Goal: Information Seeking & Learning: Learn about a topic

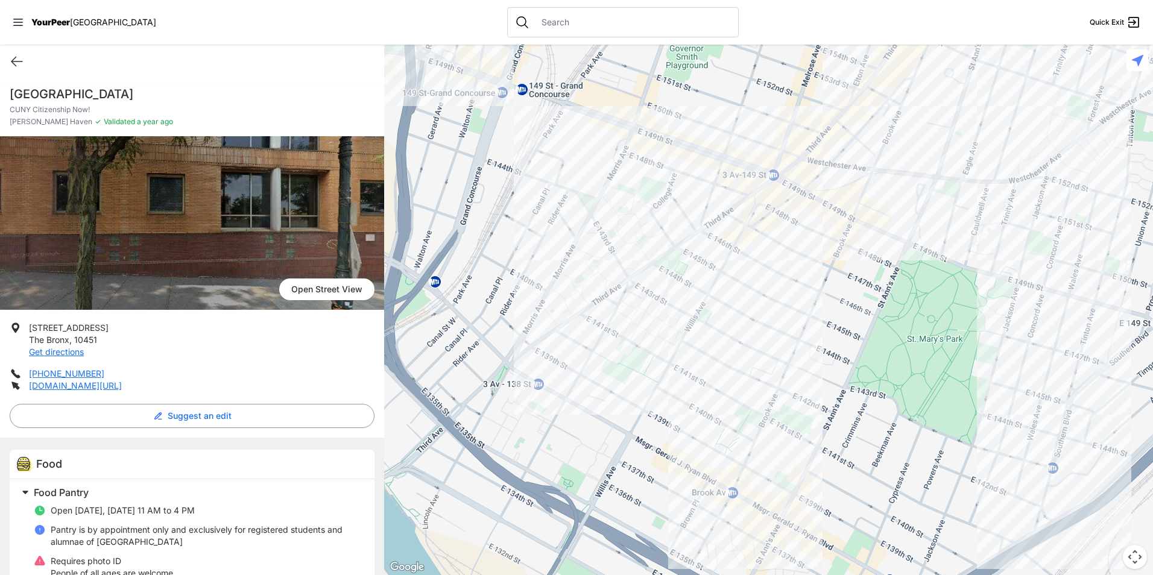
click at [827, 208] on div at bounding box center [768, 310] width 769 height 531
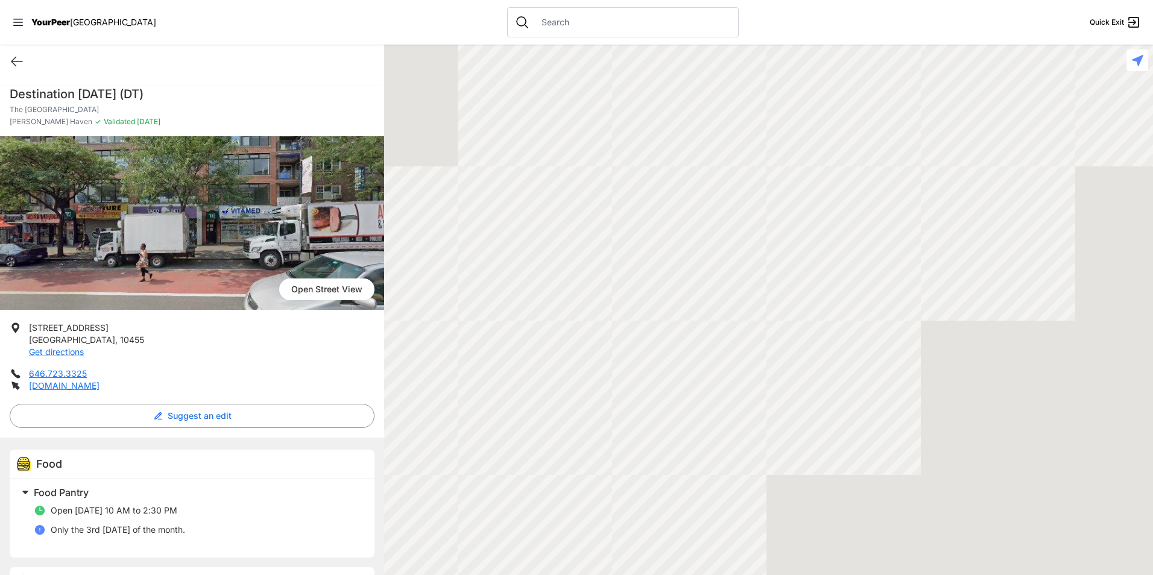
click at [829, 208] on div at bounding box center [768, 310] width 769 height 531
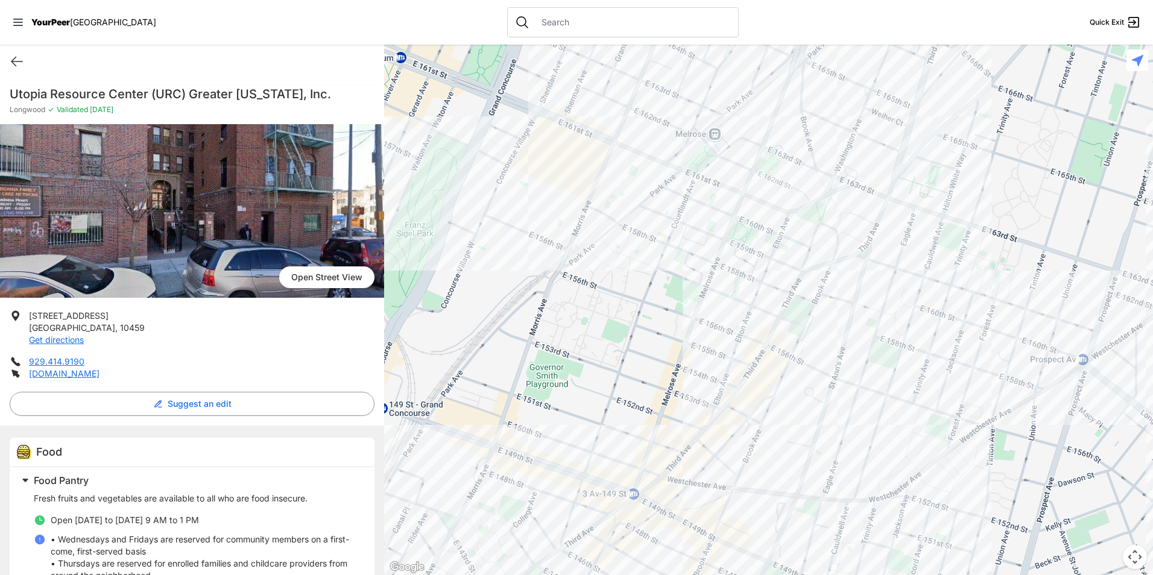
drag, startPoint x: 671, startPoint y: 469, endPoint x: 810, endPoint y: 309, distance: 212.1
click at [810, 309] on div at bounding box center [768, 310] width 769 height 531
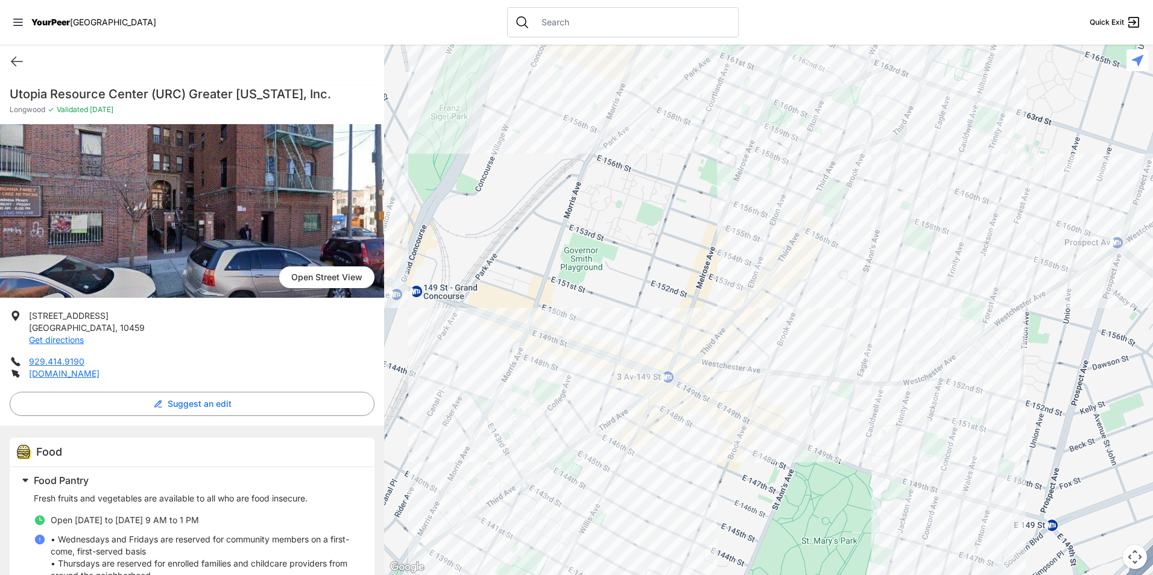
drag, startPoint x: 674, startPoint y: 449, endPoint x: 706, endPoint y: 334, distance: 119.6
click at [706, 334] on div at bounding box center [768, 310] width 769 height 531
click at [610, 418] on div at bounding box center [768, 310] width 769 height 531
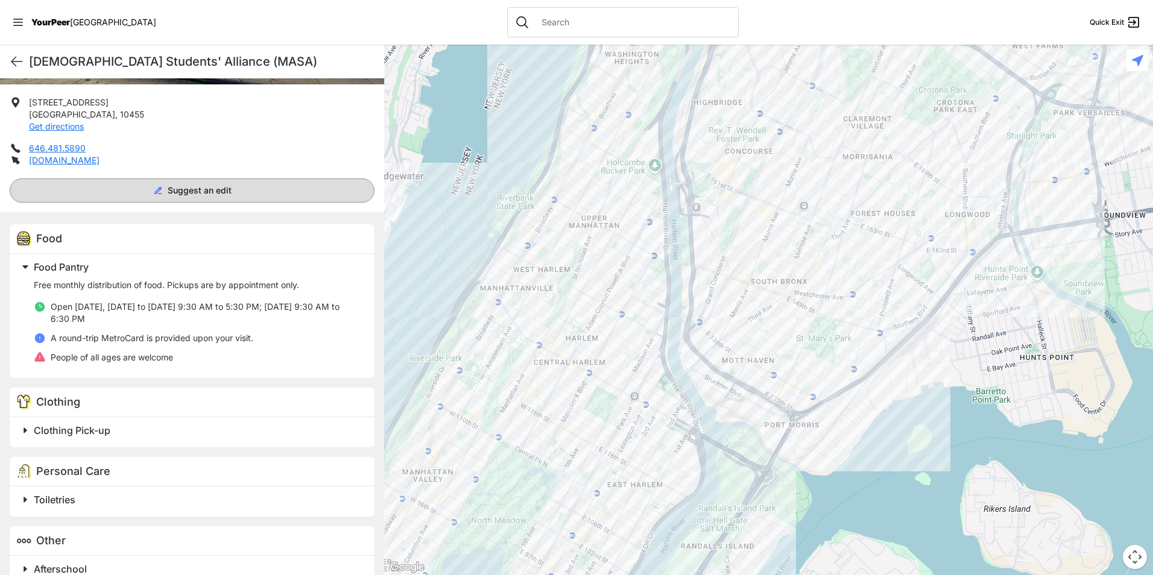
scroll to position [241, 0]
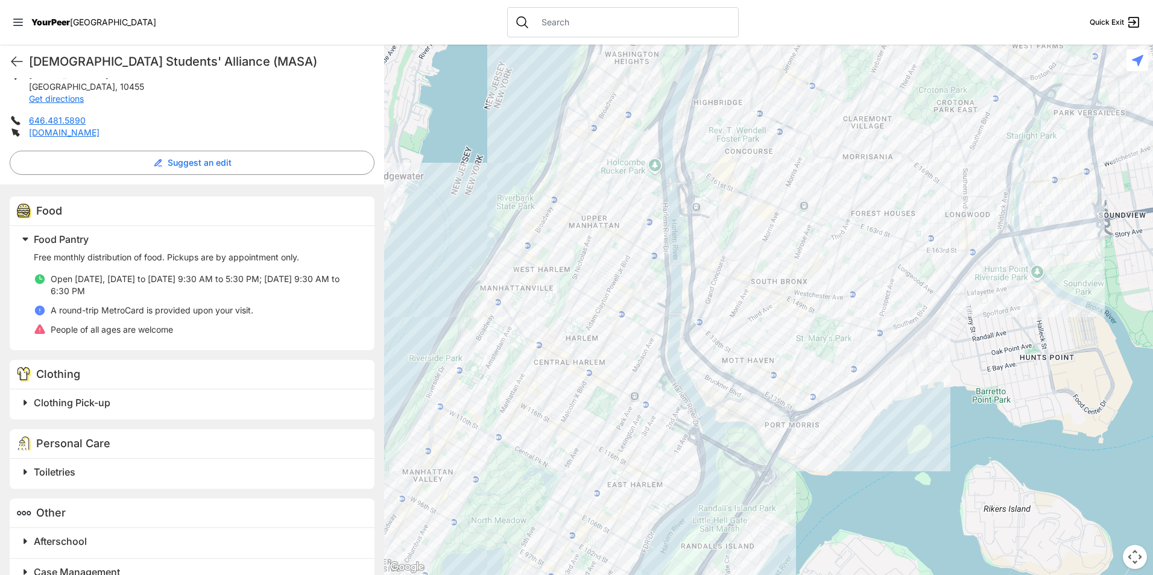
click at [28, 46] on div "[DEMOGRAPHIC_DATA] Students' Alliance (MASA) Quick Exit" at bounding box center [192, 62] width 384 height 34
click at [11, 62] on div "[DEMOGRAPHIC_DATA] Students' Alliance (MASA) Quick Exit" at bounding box center [192, 62] width 384 height 34
click at [16, 63] on icon at bounding box center [17, 61] width 14 height 14
click at [19, 53] on div "[DEMOGRAPHIC_DATA] Students' Alliance (MASA) Quick Exit" at bounding box center [192, 62] width 384 height 34
click at [14, 65] on icon at bounding box center [16, 61] width 11 height 9
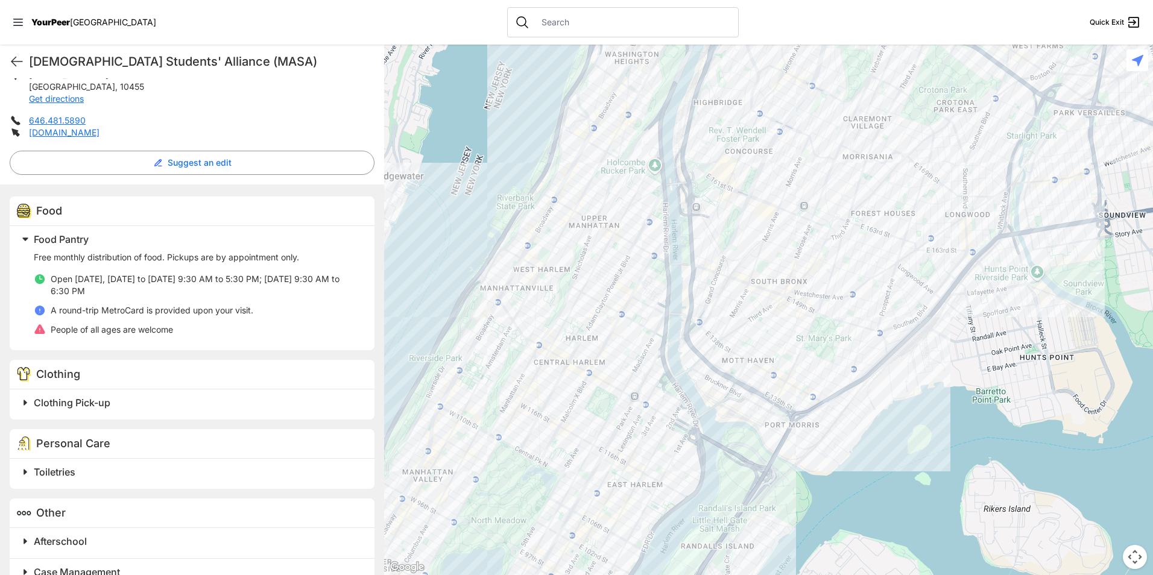
click at [16, 53] on div "[DEMOGRAPHIC_DATA] Students' Alliance (MASA) Quick Exit" at bounding box center [192, 62] width 384 height 34
click at [17, 54] on div "[DEMOGRAPHIC_DATA] Students' Alliance (MASA) Quick Exit" at bounding box center [192, 62] width 384 height 34
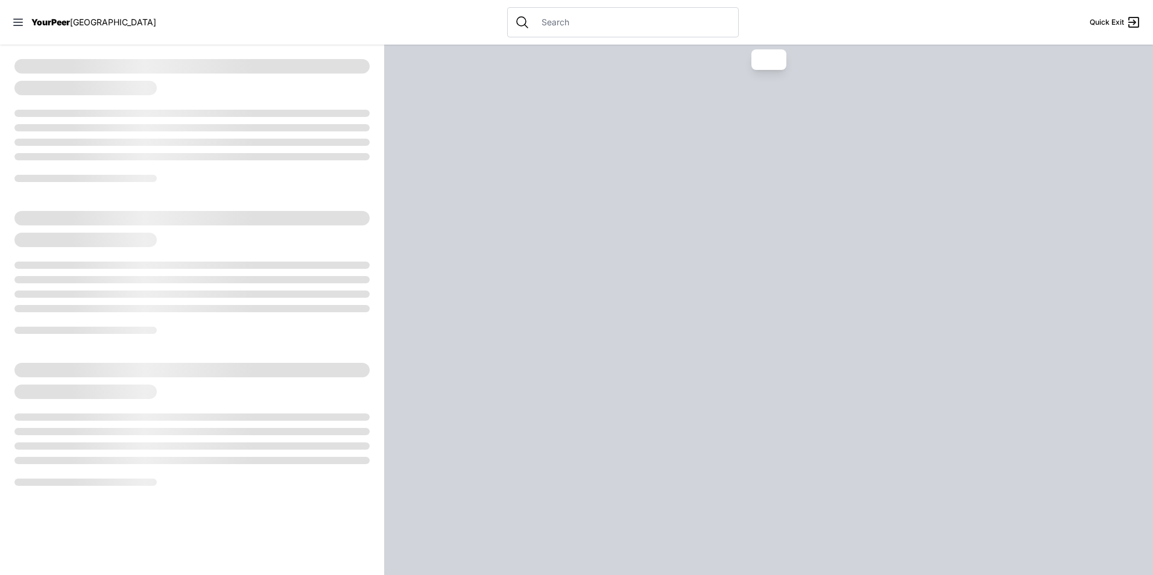
select select "recentlyUpdated"
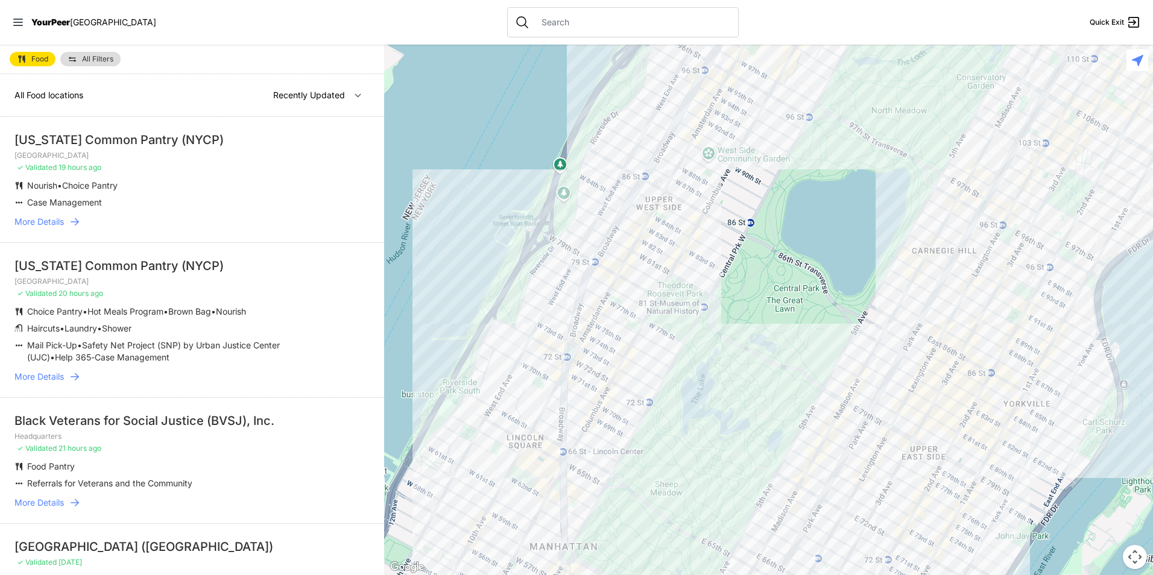
click at [86, 54] on link "All Filters" at bounding box center [90, 59] width 60 height 14
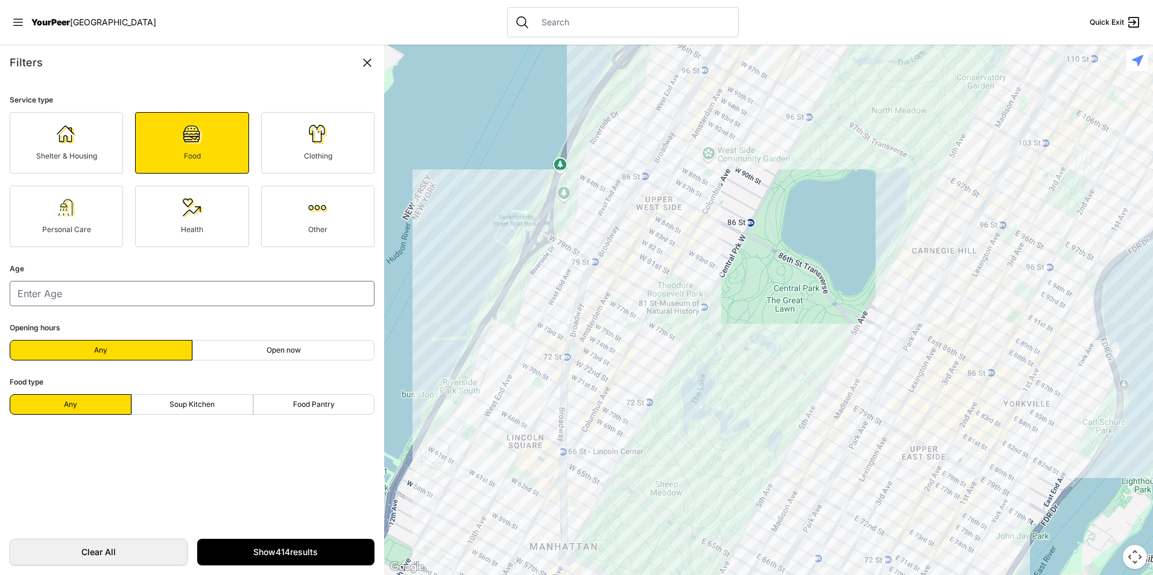
click at [109, 227] on div "Personal Care" at bounding box center [66, 230] width 88 height 10
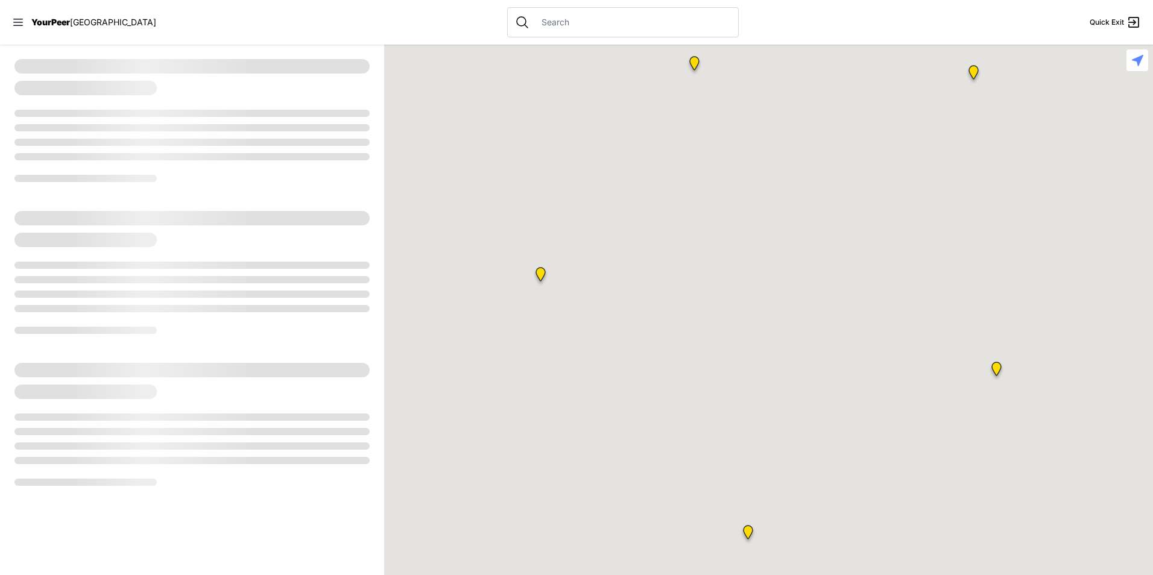
select select "recentlyUpdated"
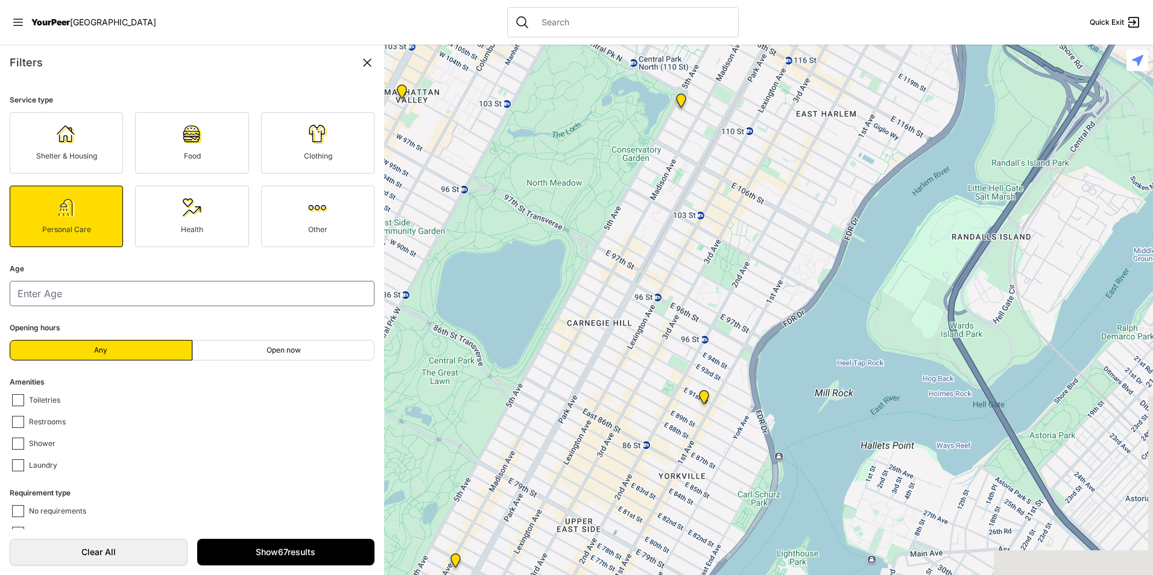
click at [624, 303] on div at bounding box center [768, 310] width 769 height 531
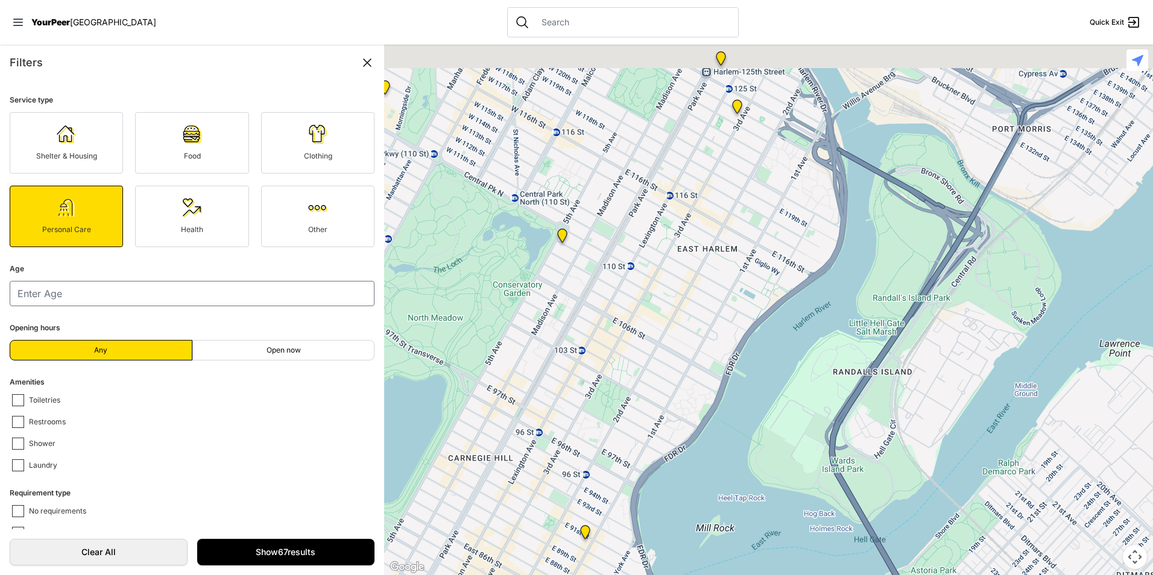
drag, startPoint x: 727, startPoint y: 243, endPoint x: 602, endPoint y: 319, distance: 145.9
click at [425, 415] on div at bounding box center [768, 310] width 769 height 531
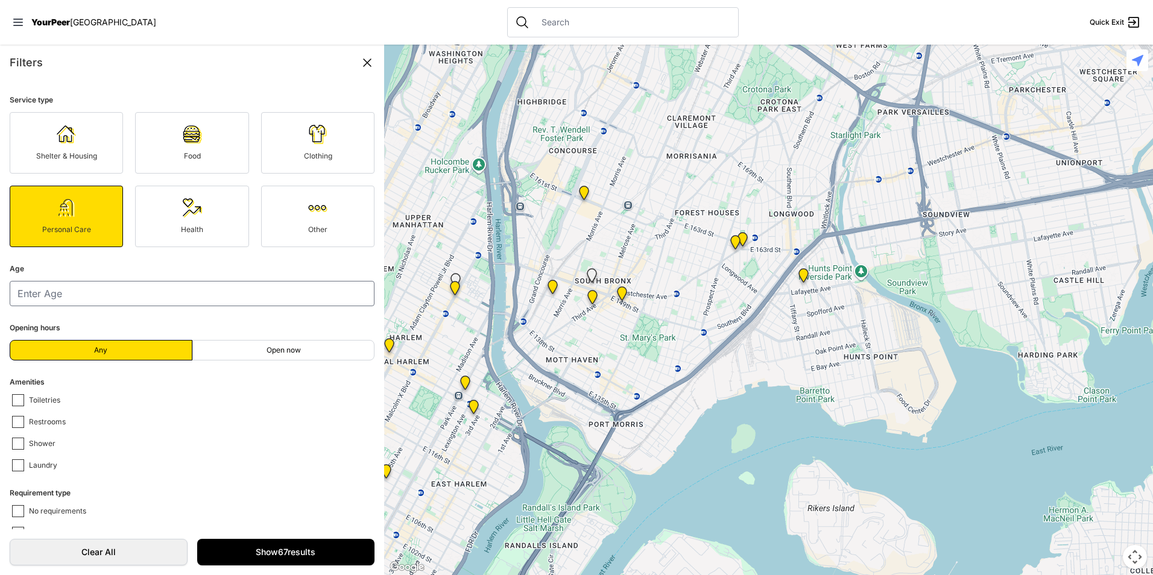
drag, startPoint x: 603, startPoint y: 159, endPoint x: 559, endPoint y: 352, distance: 198.4
click at [559, 352] on div at bounding box center [768, 310] width 769 height 531
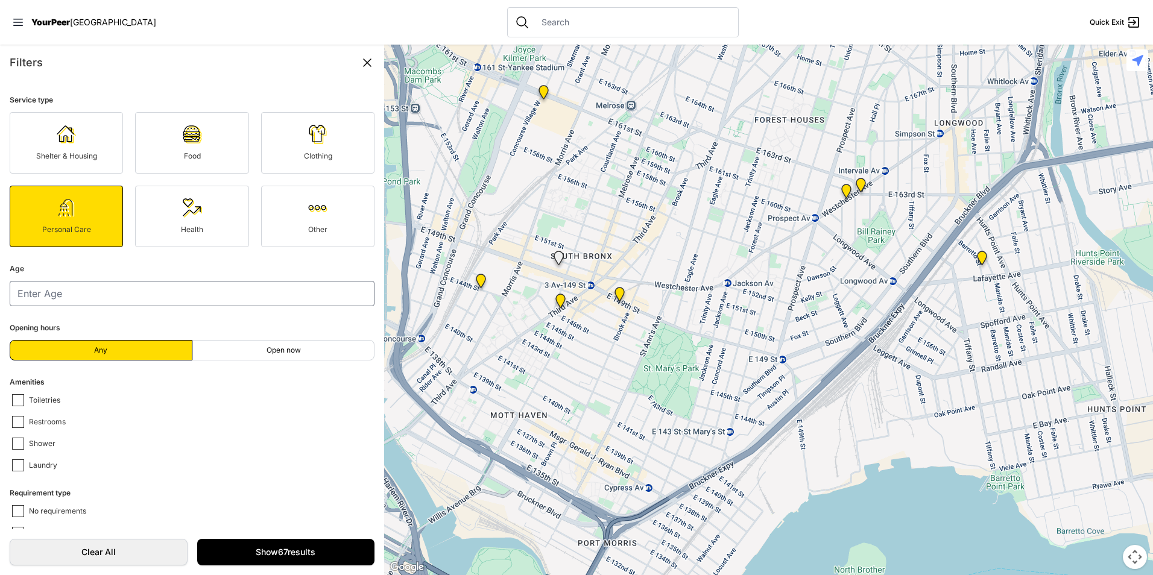
click at [617, 296] on img "The Bronx Pride Center" at bounding box center [619, 296] width 25 height 29
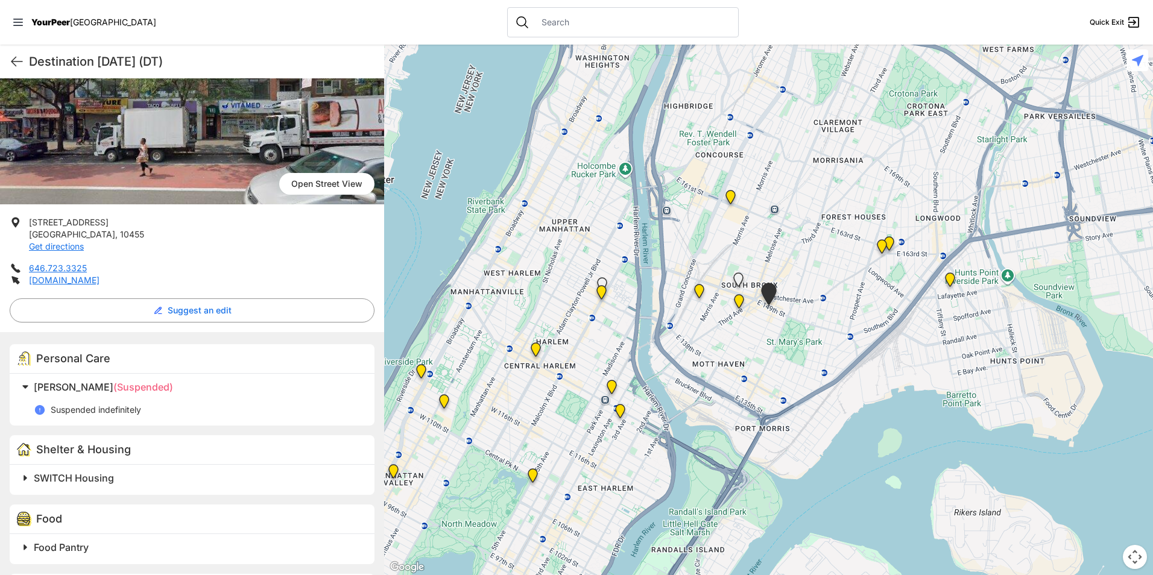
scroll to position [362, 0]
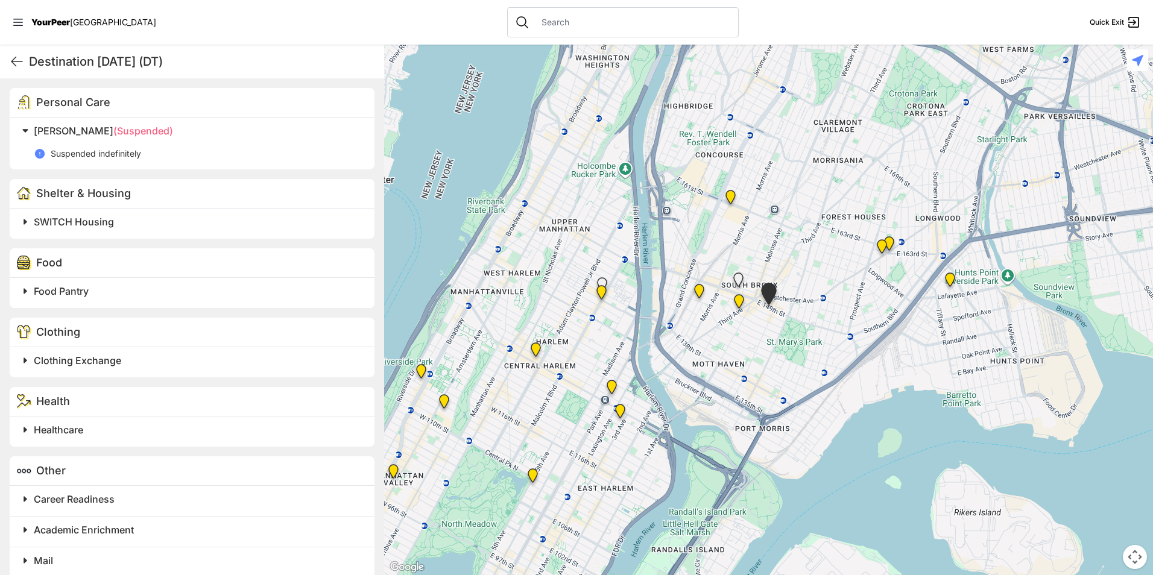
click at [728, 202] on img "South Bronx NeON Works" at bounding box center [730, 199] width 25 height 29
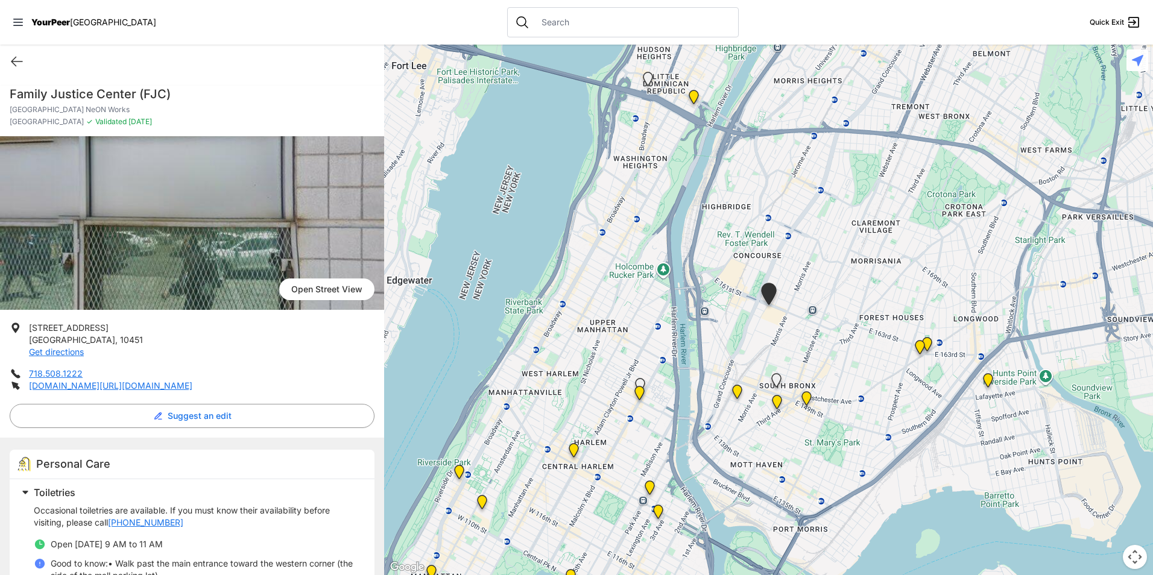
click at [738, 390] on img "Harm Reduction Center" at bounding box center [737, 394] width 25 height 29
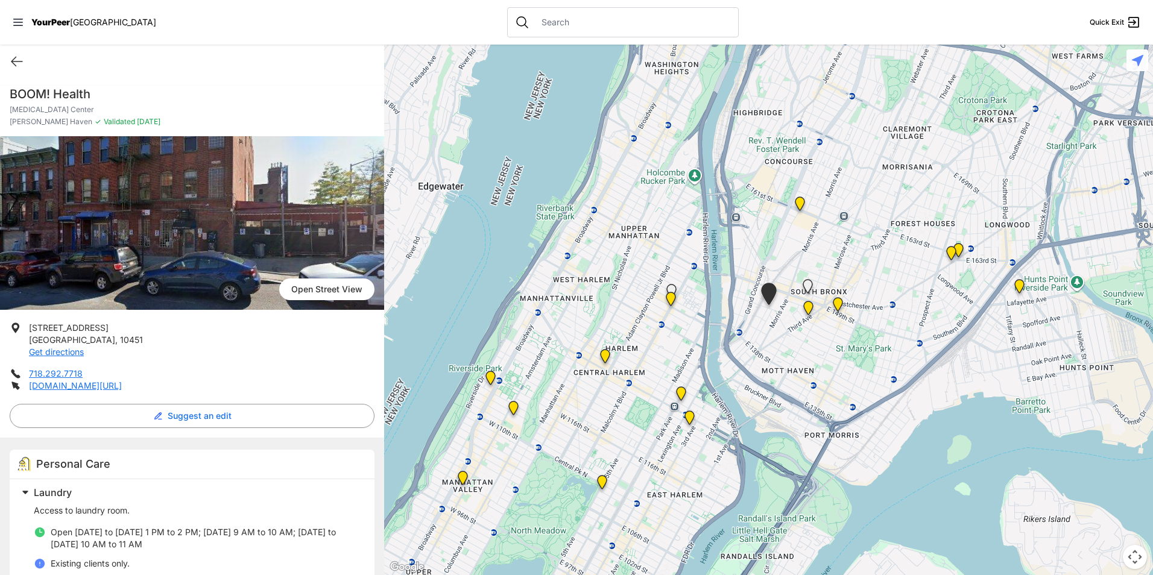
click at [834, 305] on img "The Bronx Pride Center" at bounding box center [838, 307] width 25 height 29
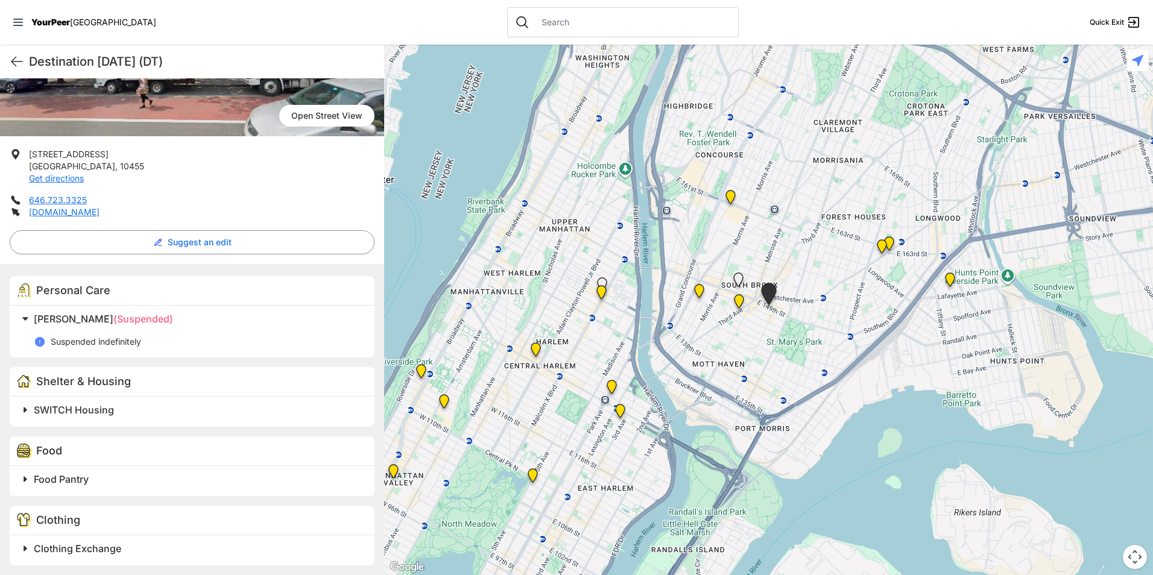
scroll to position [181, 0]
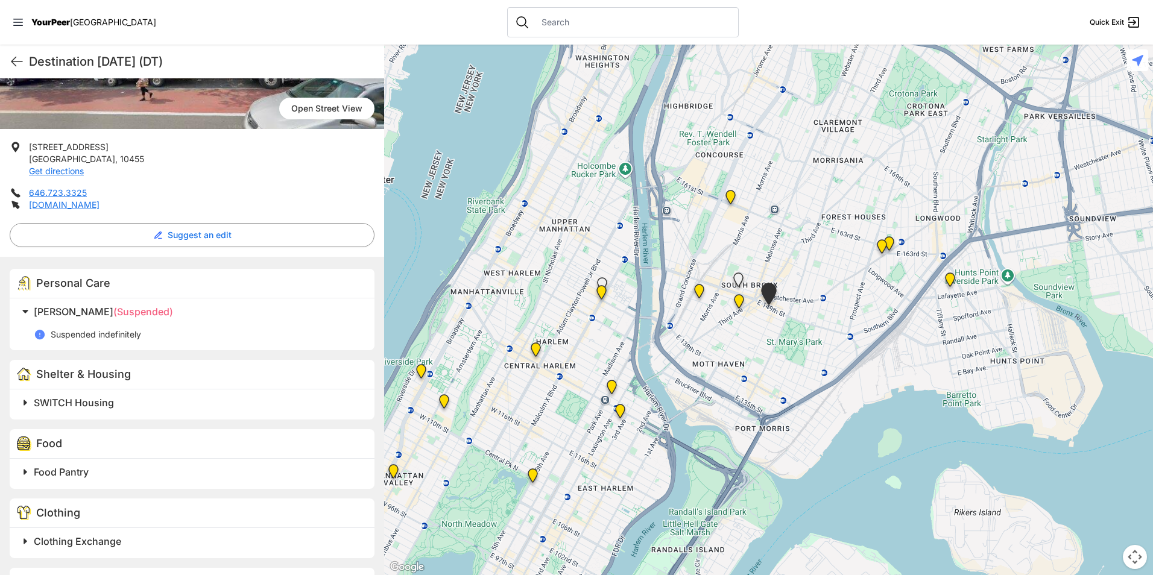
click at [133, 534] on h2 "Clothing Exchange" at bounding box center [197, 541] width 326 height 14
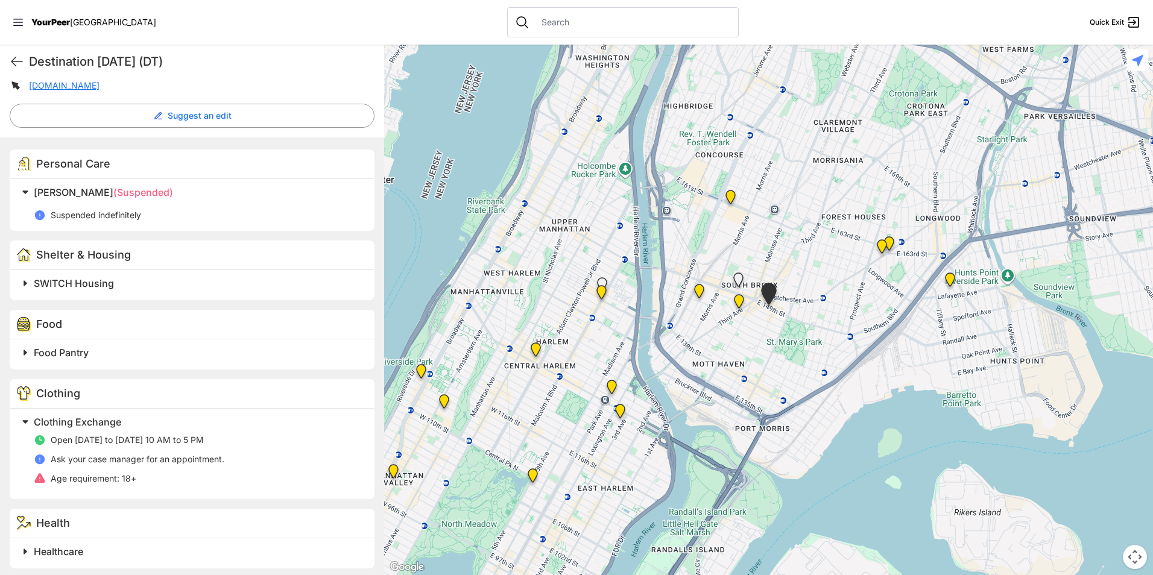
scroll to position [302, 0]
click at [142, 347] on h2 "Food Pantry" at bounding box center [197, 351] width 326 height 14
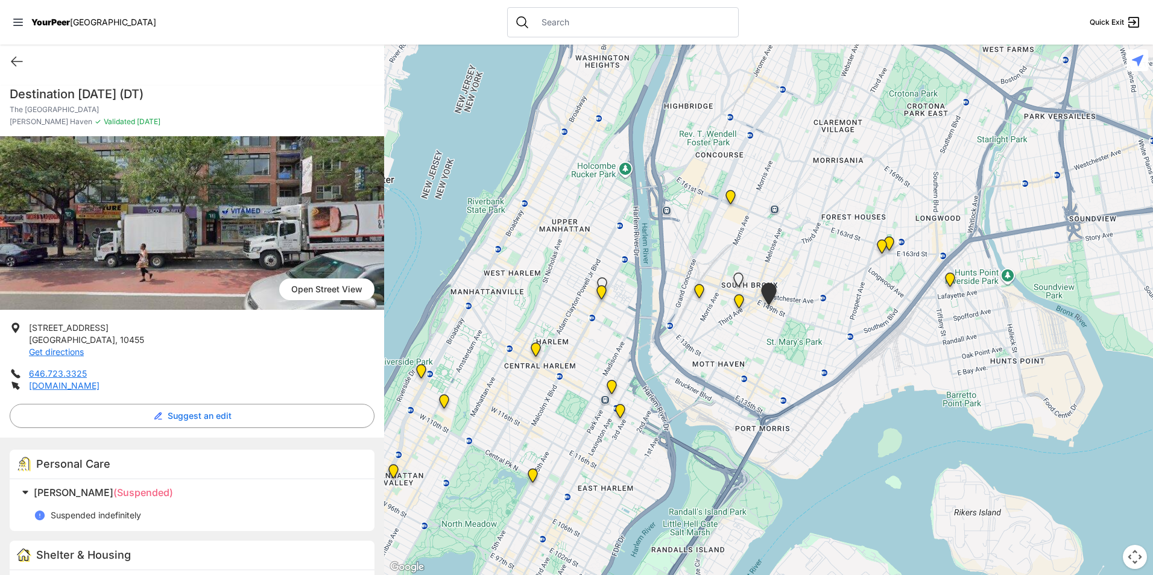
click at [150, 94] on h1 "Destination [DATE] (DT)" at bounding box center [192, 94] width 365 height 17
copy h1 "Destination [DATE] (DT)"
drag, startPoint x: 89, startPoint y: 339, endPoint x: 22, endPoint y: 328, distance: 67.8
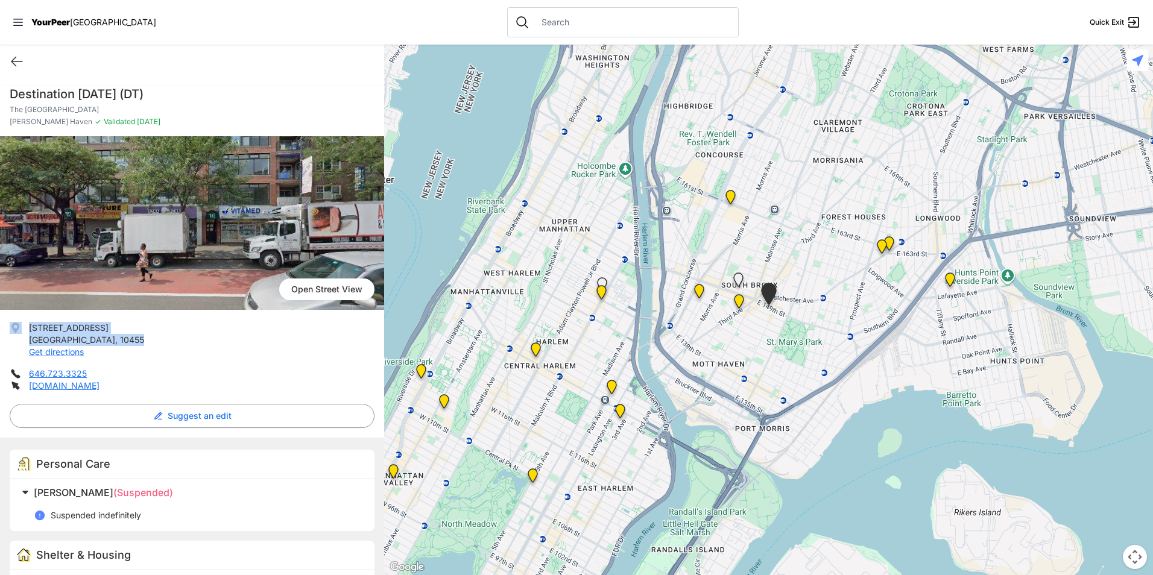
click at [22, 328] on li "[STREET_ADDRESS] Get directions" at bounding box center [192, 340] width 365 height 36
drag, startPoint x: 22, startPoint y: 328, endPoint x: 46, endPoint y: 335, distance: 25.0
copy li "[STREET_ADDRESS]"
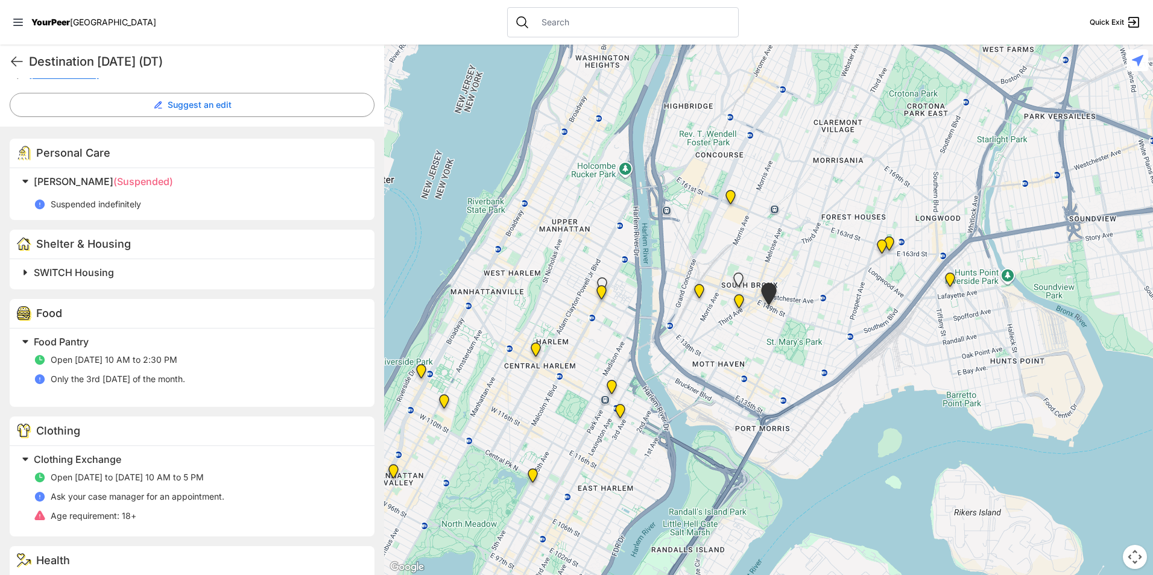
scroll to position [422, 0]
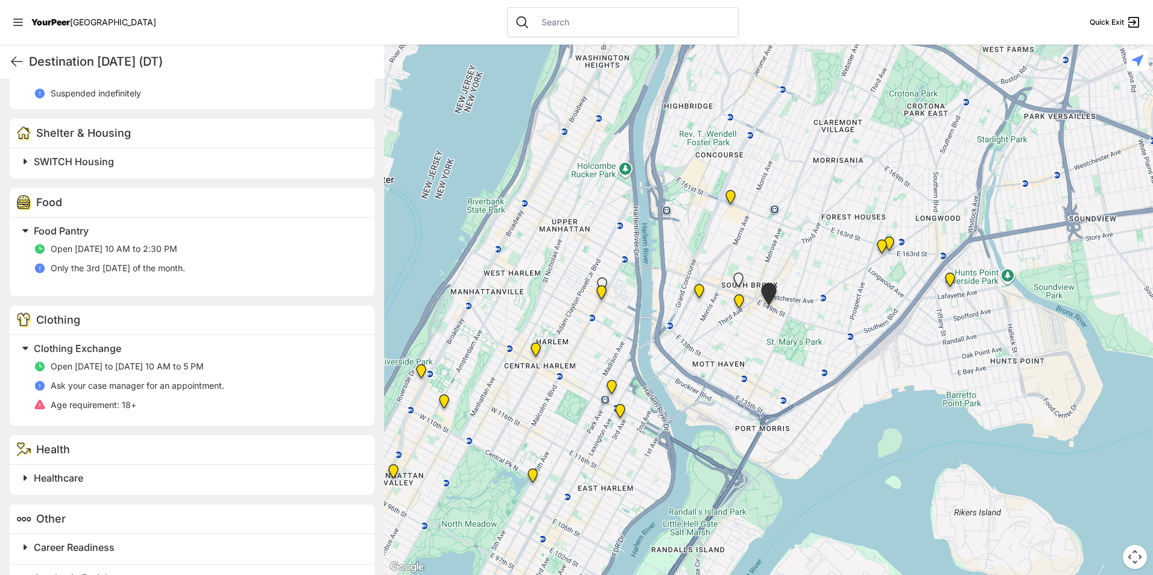
click at [612, 384] on img "East Harlem Drop-in Center" at bounding box center [612, 389] width 25 height 29
click at [612, 392] on img "East Harlem Drop-in Center" at bounding box center [612, 389] width 25 height 29
click at [609, 389] on img "East Harlem Drop-in Center" at bounding box center [612, 389] width 25 height 29
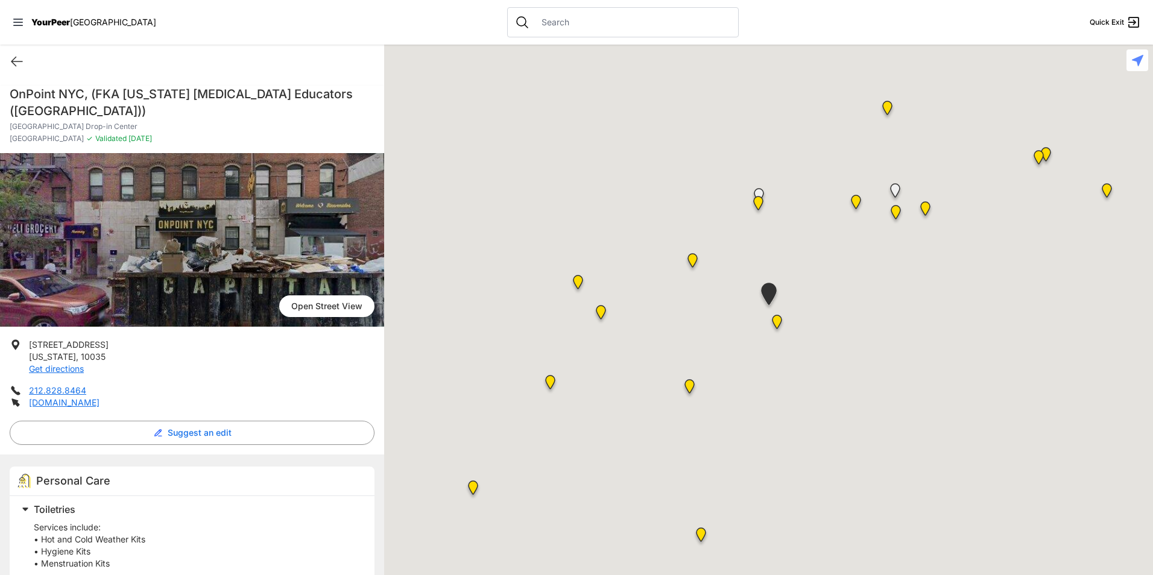
click at [613, 387] on div at bounding box center [768, 310] width 769 height 531
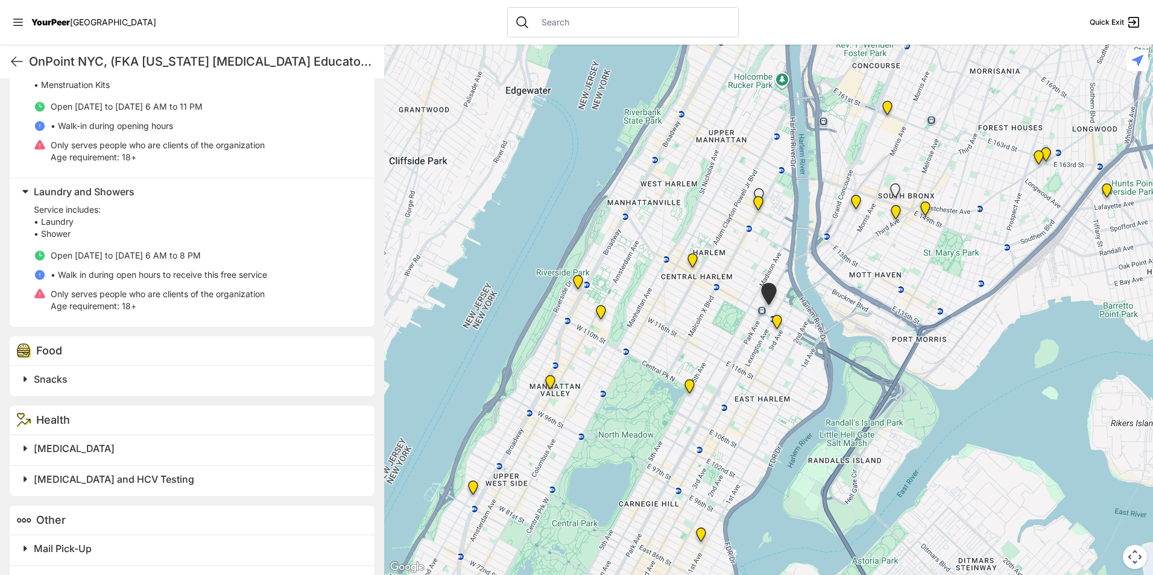
scroll to position [483, 0]
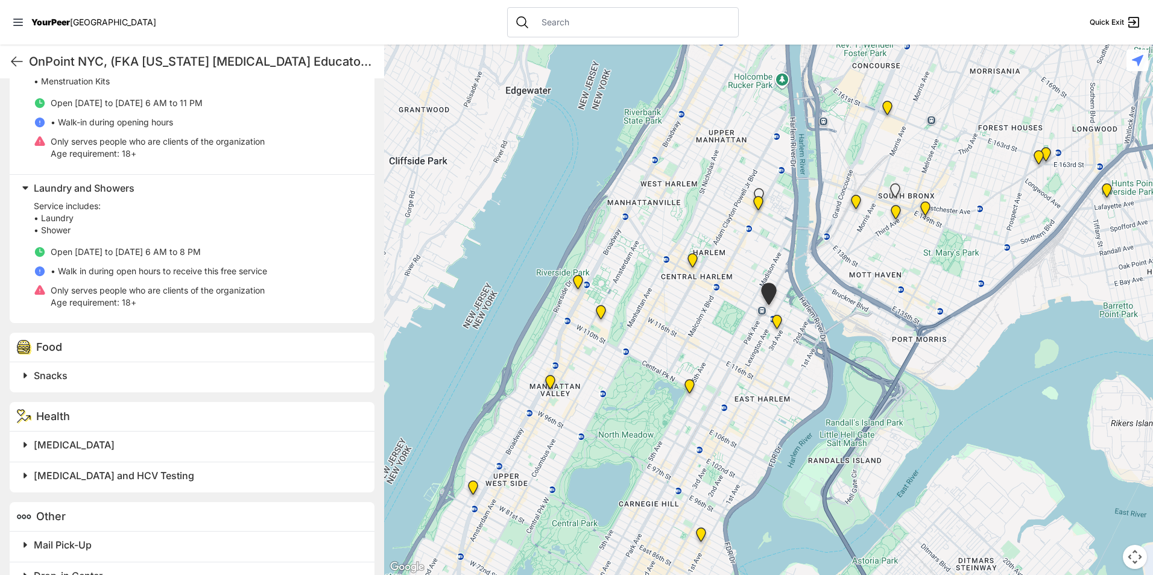
click at [264, 386] on div "Snacks" at bounding box center [192, 378] width 365 height 30
click at [282, 372] on h2 "Snacks" at bounding box center [197, 376] width 326 height 14
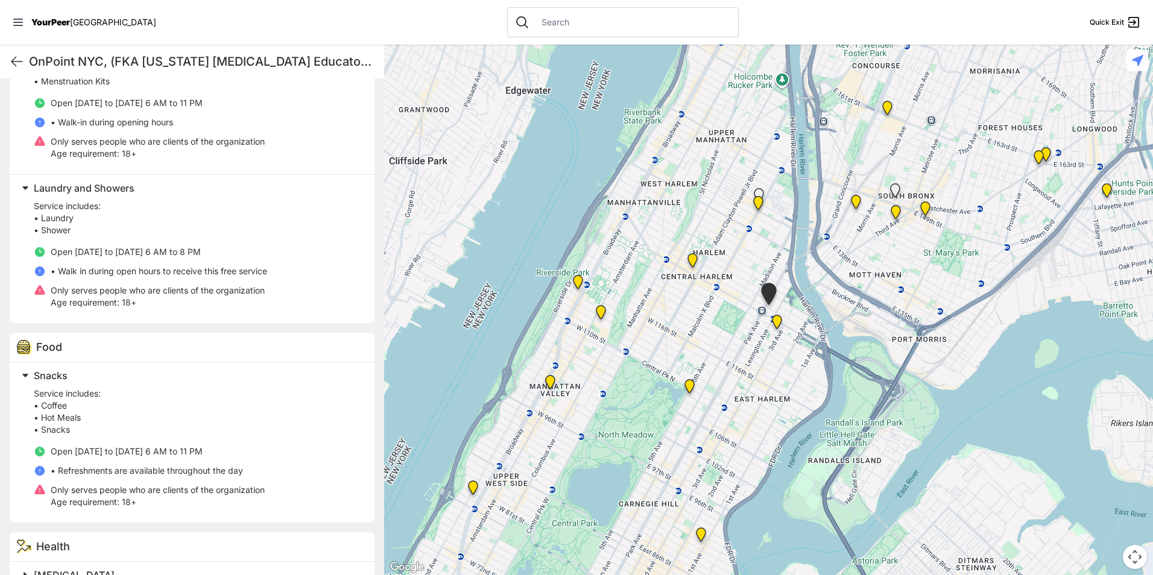
click at [283, 372] on h2 "Snacks" at bounding box center [197, 376] width 326 height 14
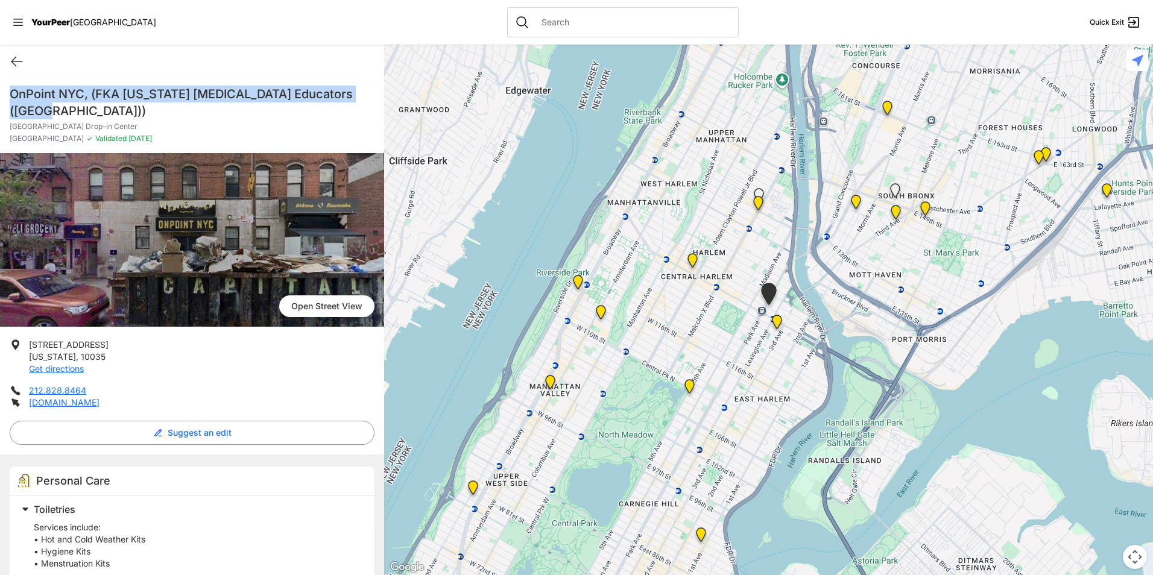
drag, startPoint x: 83, startPoint y: 108, endPoint x: 13, endPoint y: 84, distance: 74.6
drag, startPoint x: 13, startPoint y: 84, endPoint x: 51, endPoint y: 105, distance: 44.0
copy h1 "OnPoint NYC, (FKA [US_STATE] [MEDICAL_DATA] Educators ([GEOGRAPHIC_DATA]))"
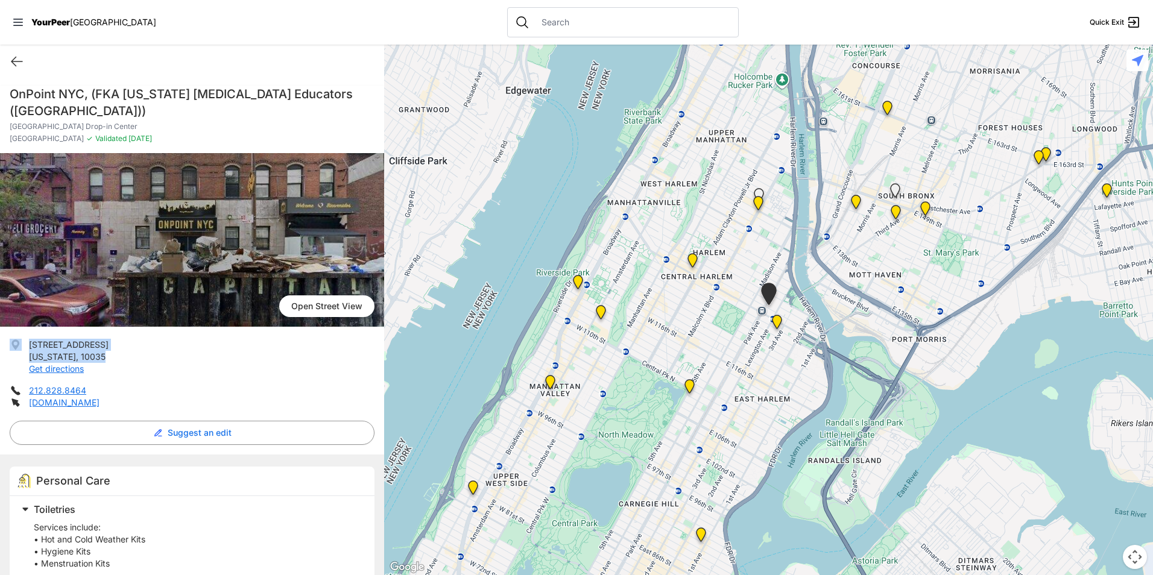
drag, startPoint x: 104, startPoint y: 353, endPoint x: 24, endPoint y: 341, distance: 81.2
click at [23, 341] on li "[STREET_ADDRESS][US_STATE] Get directions" at bounding box center [192, 357] width 365 height 36
drag, startPoint x: 24, startPoint y: 341, endPoint x: 39, endPoint y: 349, distance: 17.0
copy li "[STREET_ADDRESS][US_STATE]"
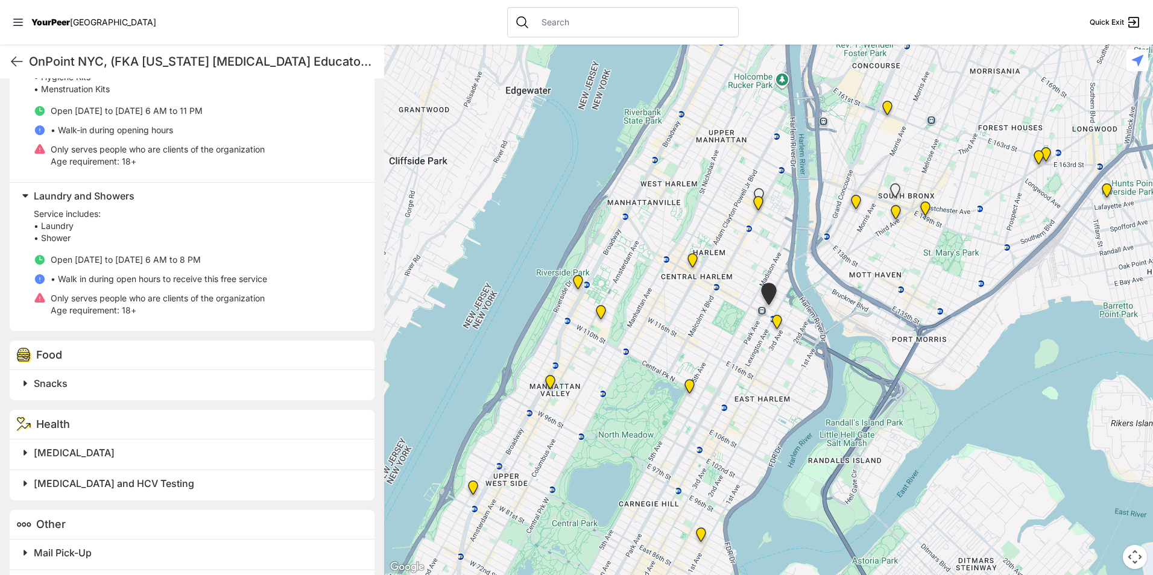
scroll to position [483, 0]
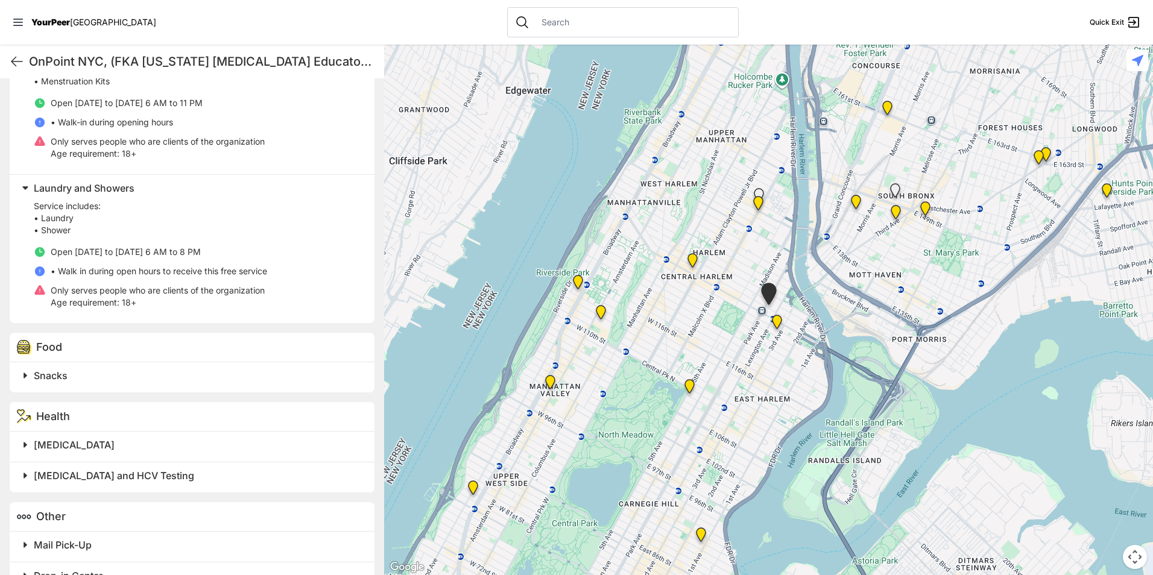
click at [257, 380] on h2 "Snacks" at bounding box center [197, 376] width 326 height 14
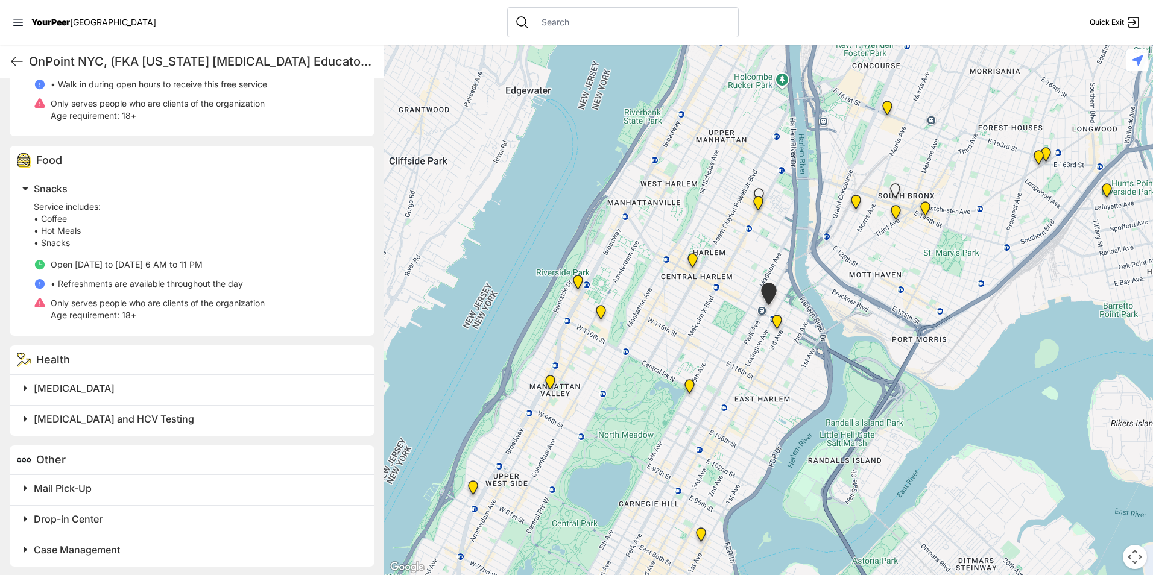
scroll to position [673, 0]
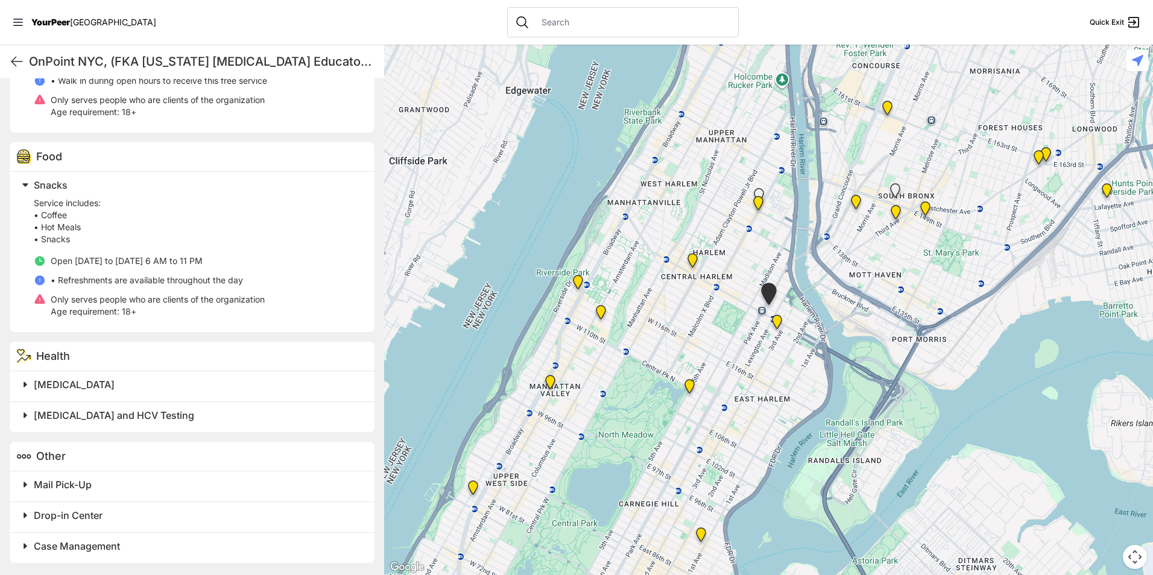
click at [775, 327] on img "Main Location" at bounding box center [777, 324] width 25 height 29
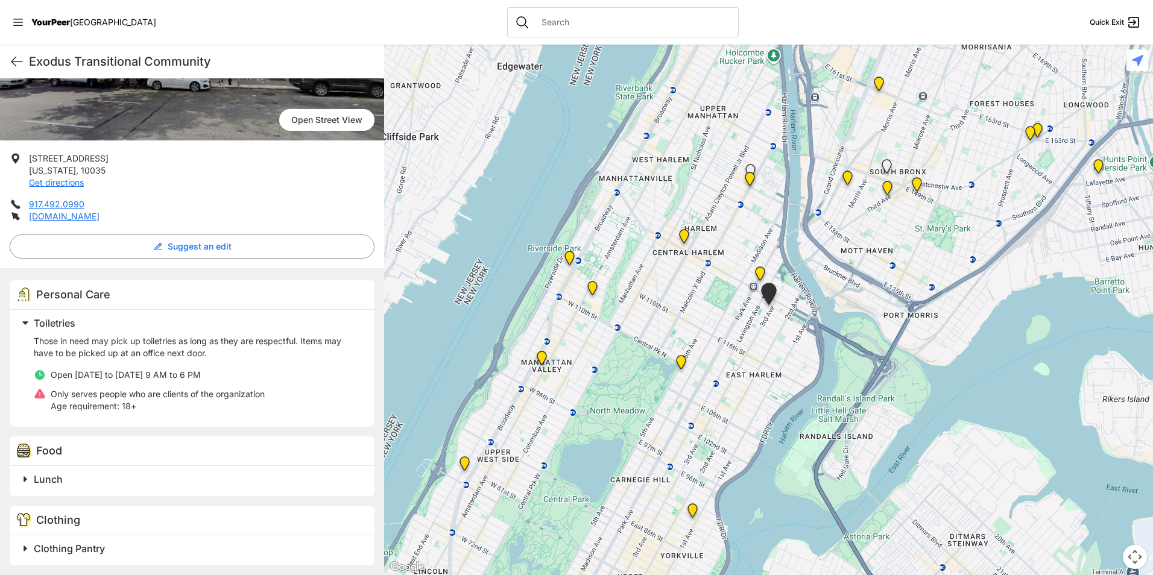
scroll to position [303, 0]
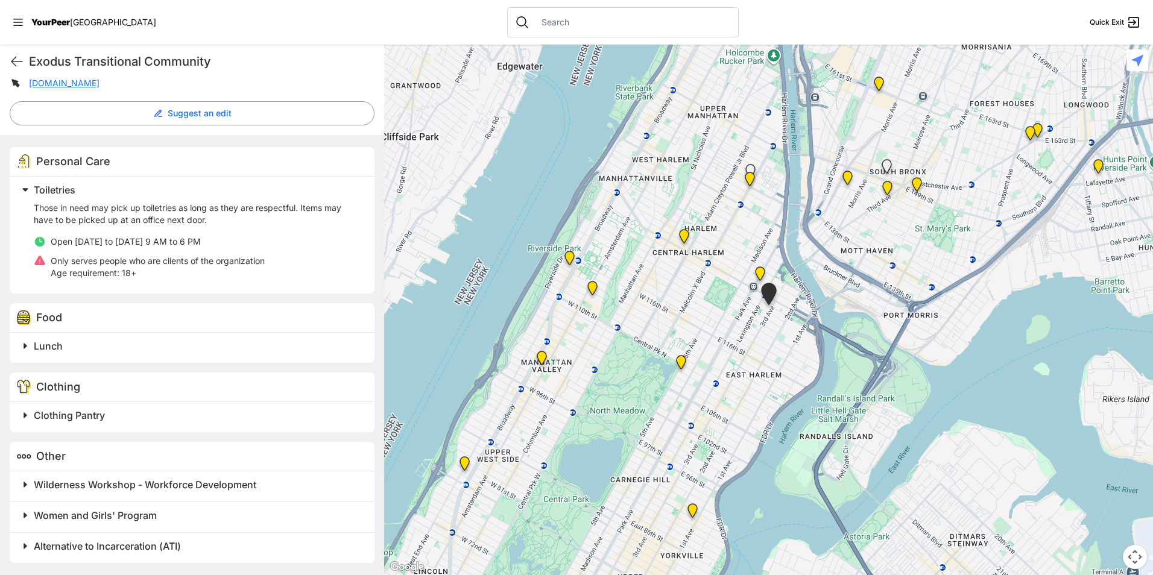
click at [150, 347] on h2 "Lunch" at bounding box center [197, 346] width 326 height 14
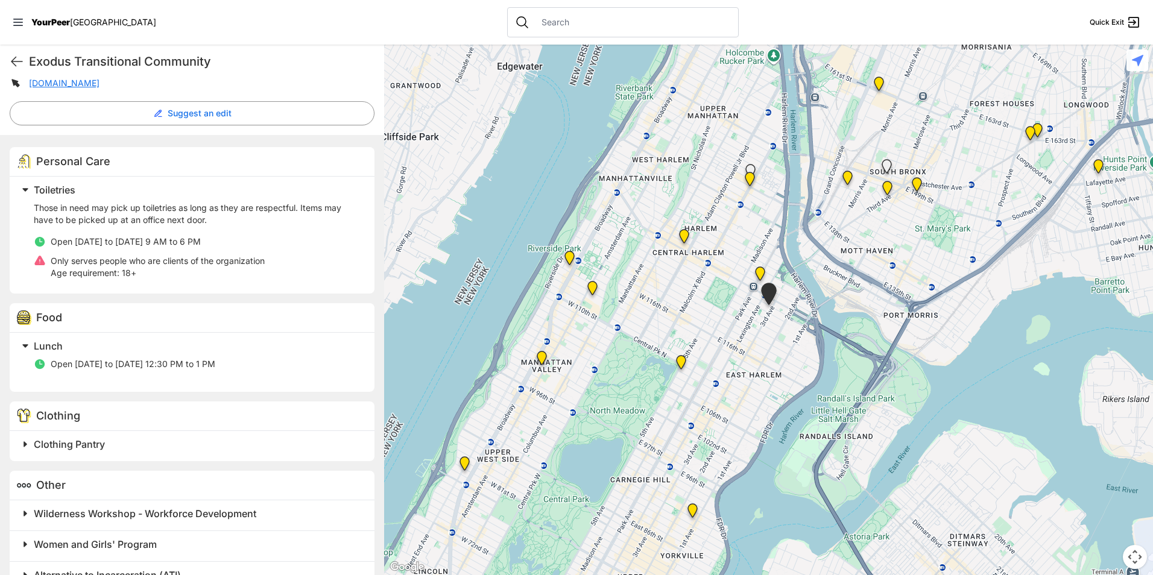
click at [147, 455] on div "Clothing Pantry" at bounding box center [192, 446] width 365 height 30
click at [145, 447] on h2 "Clothing Pantry" at bounding box center [197, 444] width 326 height 14
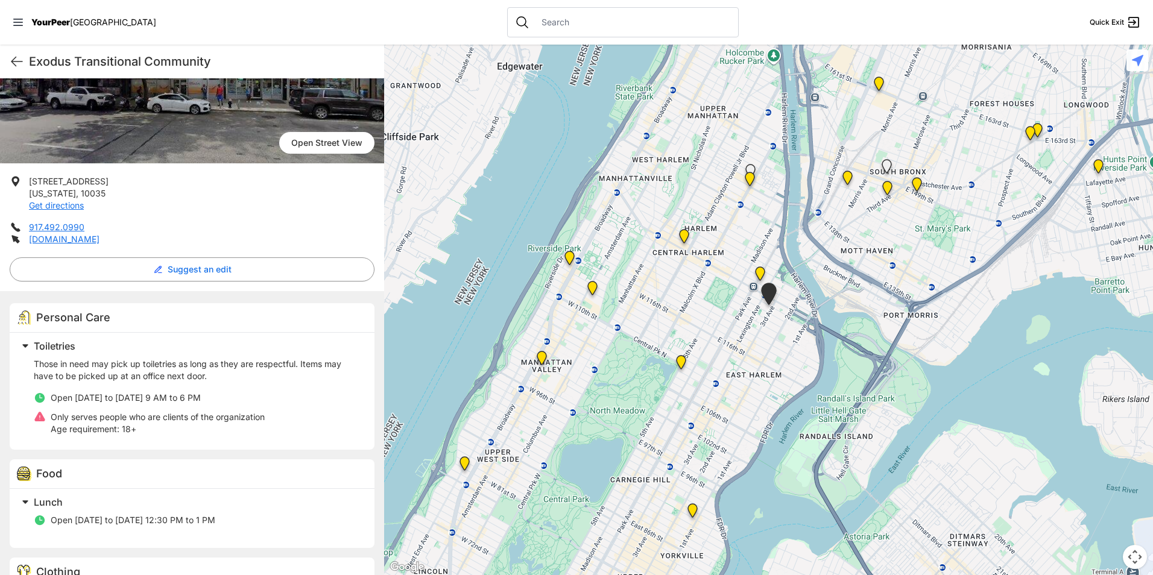
scroll to position [1, 0]
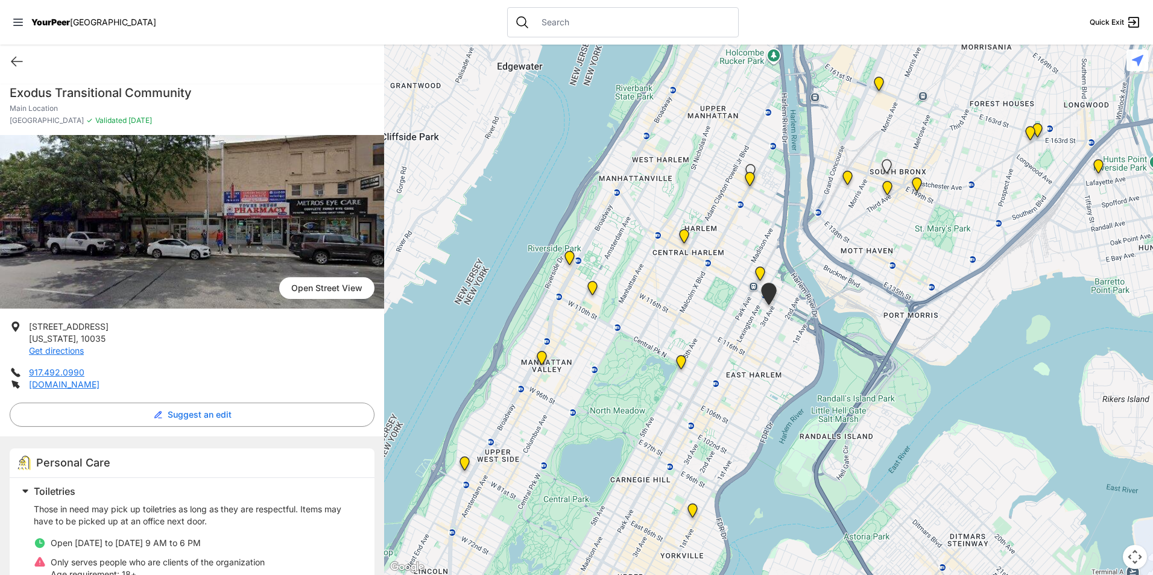
click at [131, 95] on h1 "Exodus Transitional Community" at bounding box center [192, 92] width 365 height 17
copy h1 "Exodus Transitional Community"
drag, startPoint x: 110, startPoint y: 335, endPoint x: 28, endPoint y: 325, distance: 82.8
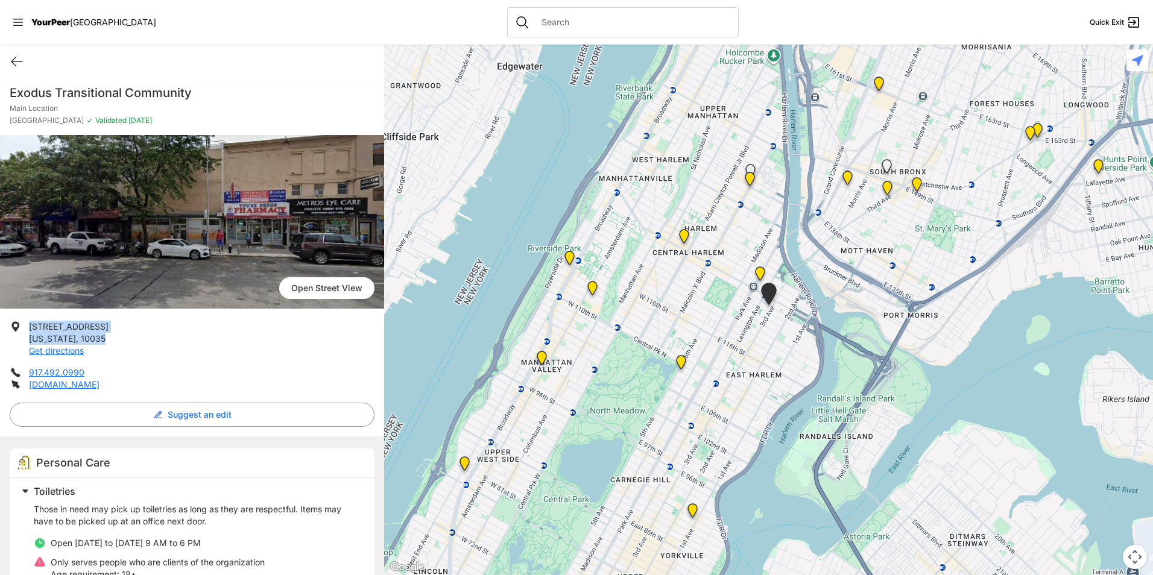
click at [28, 325] on li "[STREET_ADDRESS][US_STATE] Get directions" at bounding box center [192, 339] width 365 height 36
copy p "[STREET_ADDRESS][US_STATE]"
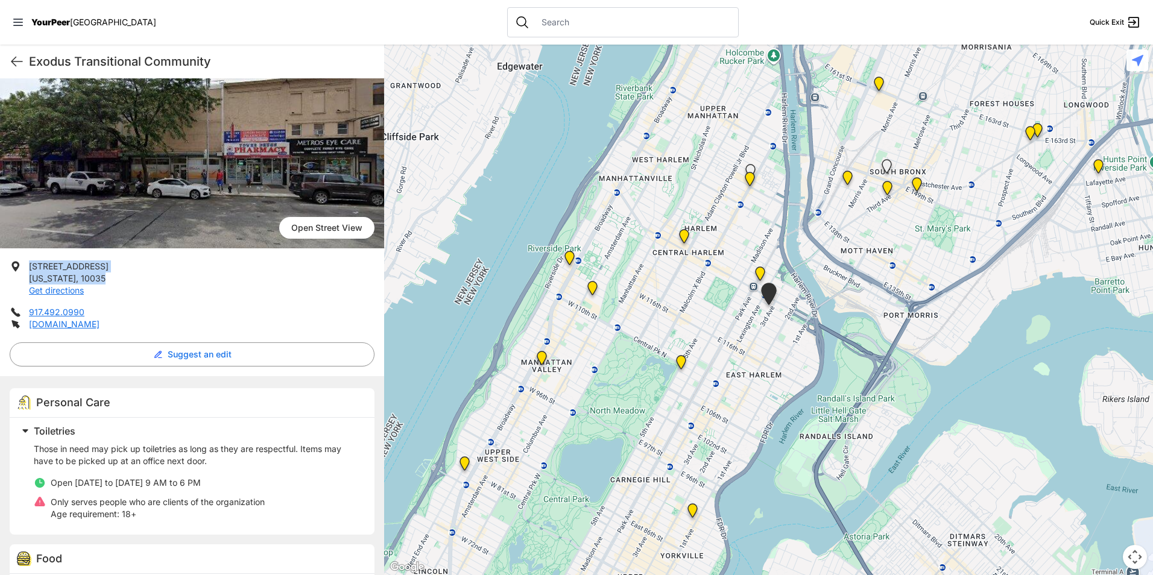
click at [280, 277] on li "[STREET_ADDRESS][US_STATE] Get directions" at bounding box center [192, 279] width 365 height 36
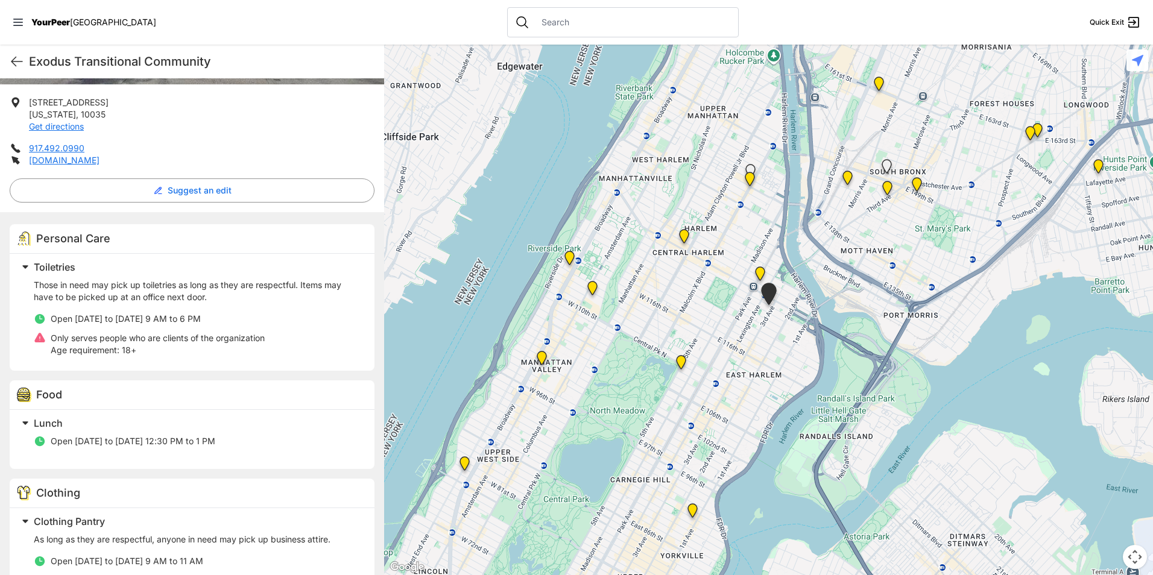
scroll to position [407, 0]
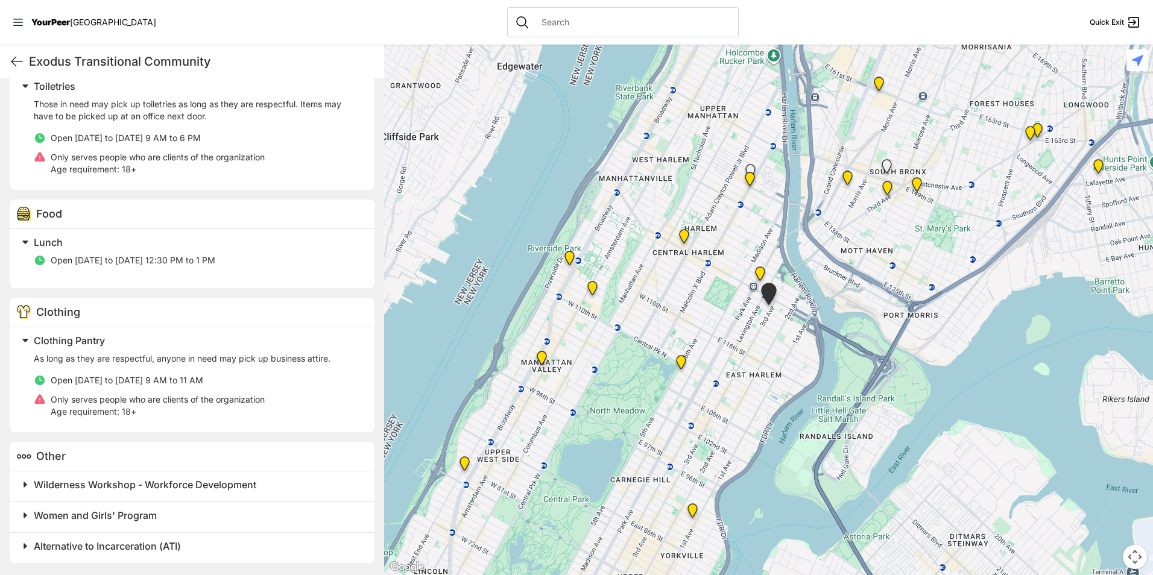
click at [105, 528] on div "Women and Girls' Program" at bounding box center [192, 517] width 365 height 31
click at [108, 521] on span "Women and Girls' Program" at bounding box center [95, 516] width 123 height 12
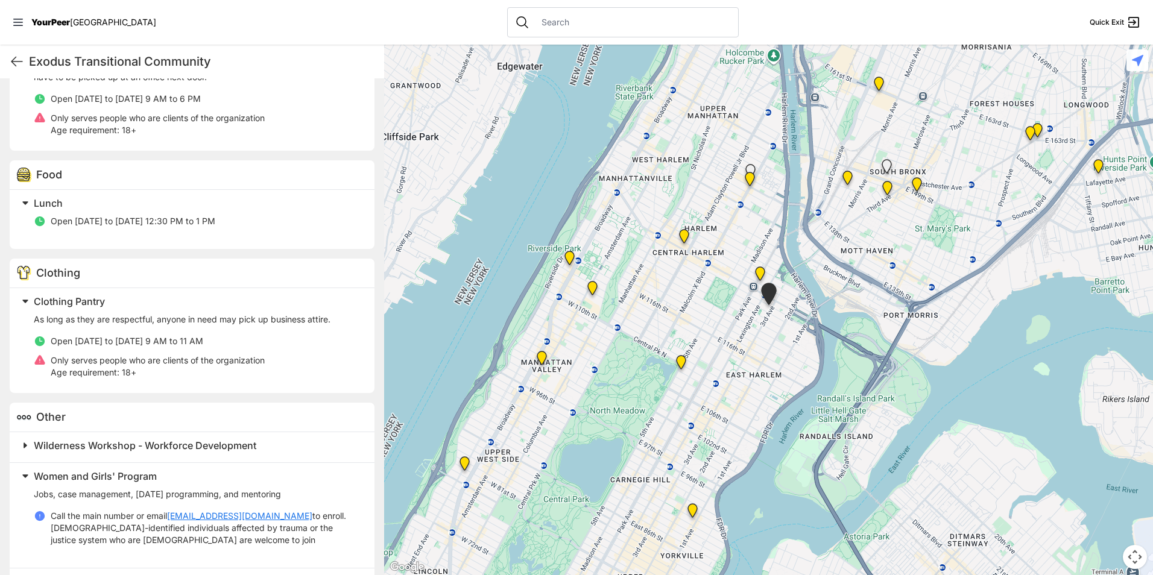
scroll to position [467, 0]
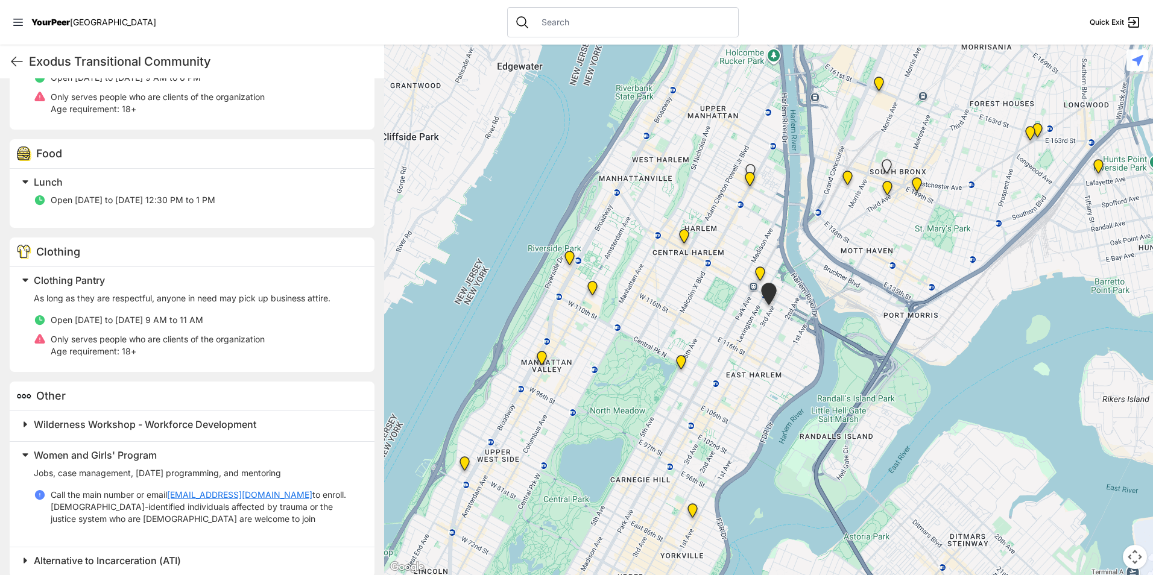
click at [124, 461] on h2 "Women and Girls' Program" at bounding box center [197, 455] width 326 height 14
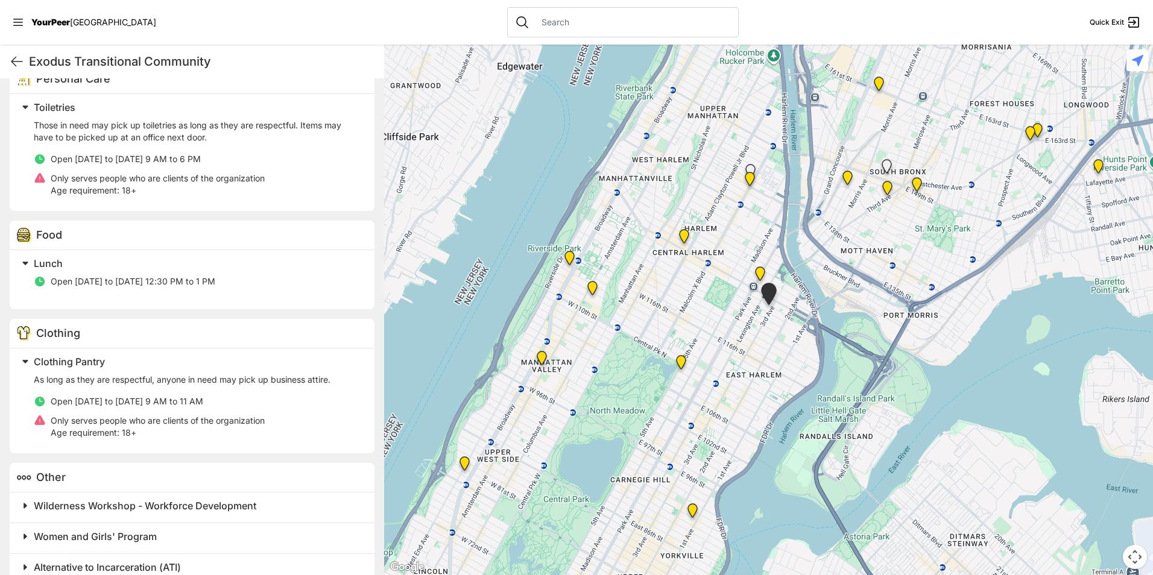
scroll to position [407, 0]
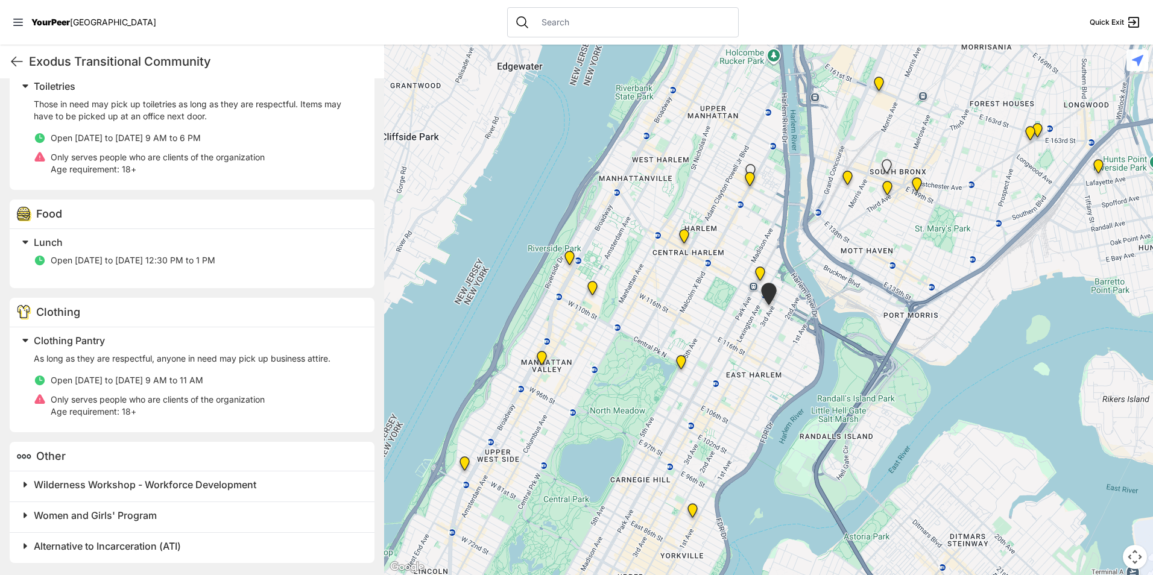
click at [683, 236] on img "Uptown/Harlem DYCD Youth Drop-in Center" at bounding box center [684, 238] width 25 height 29
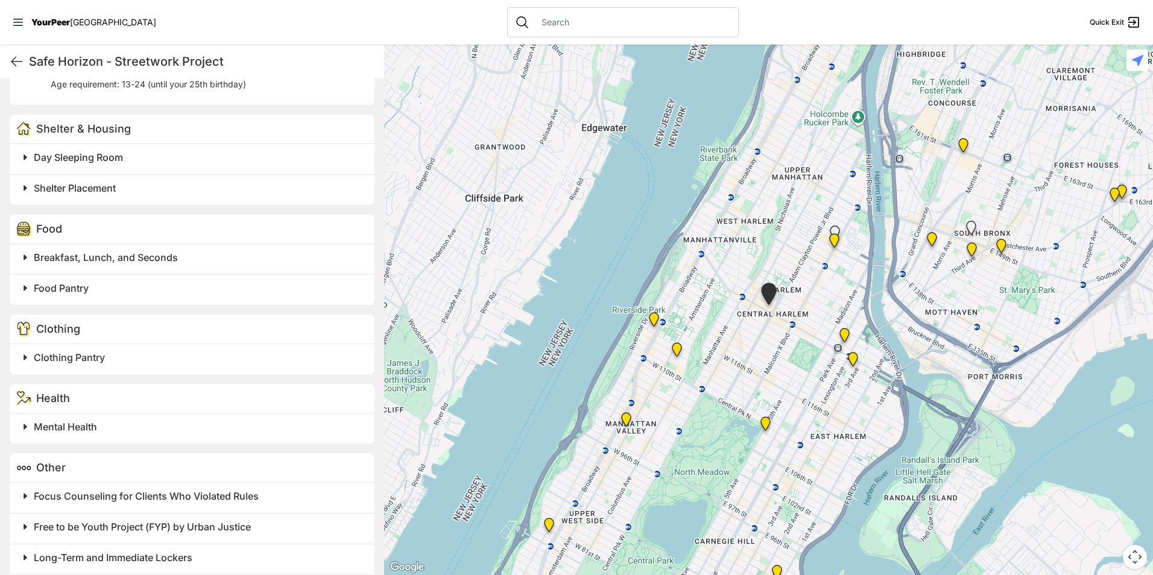
scroll to position [845, 0]
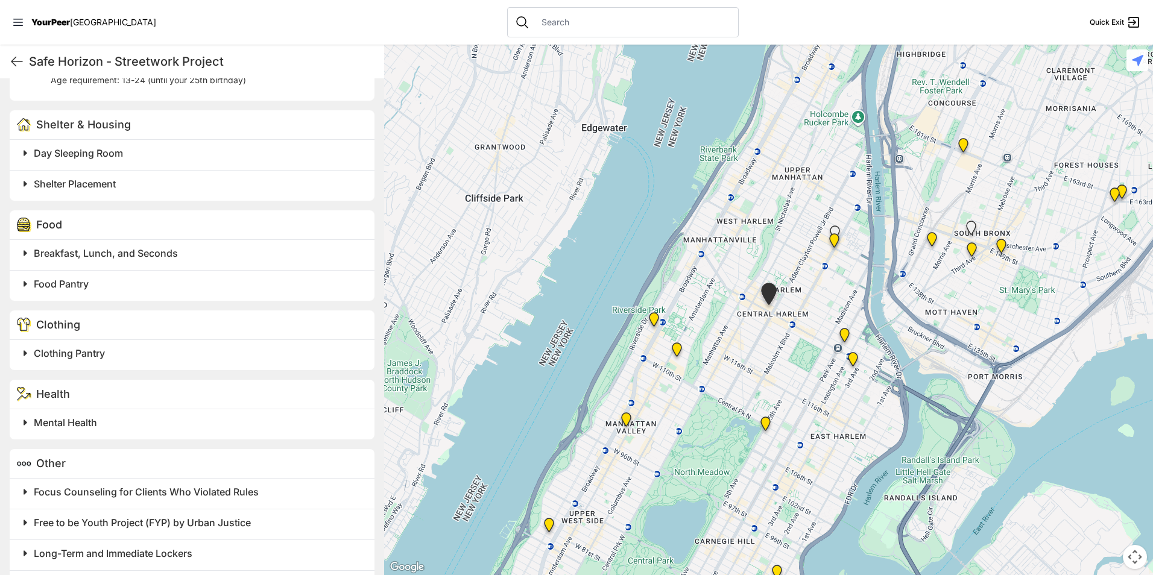
click at [165, 251] on span "Breakfast, Lunch, and Seconds" at bounding box center [106, 253] width 144 height 12
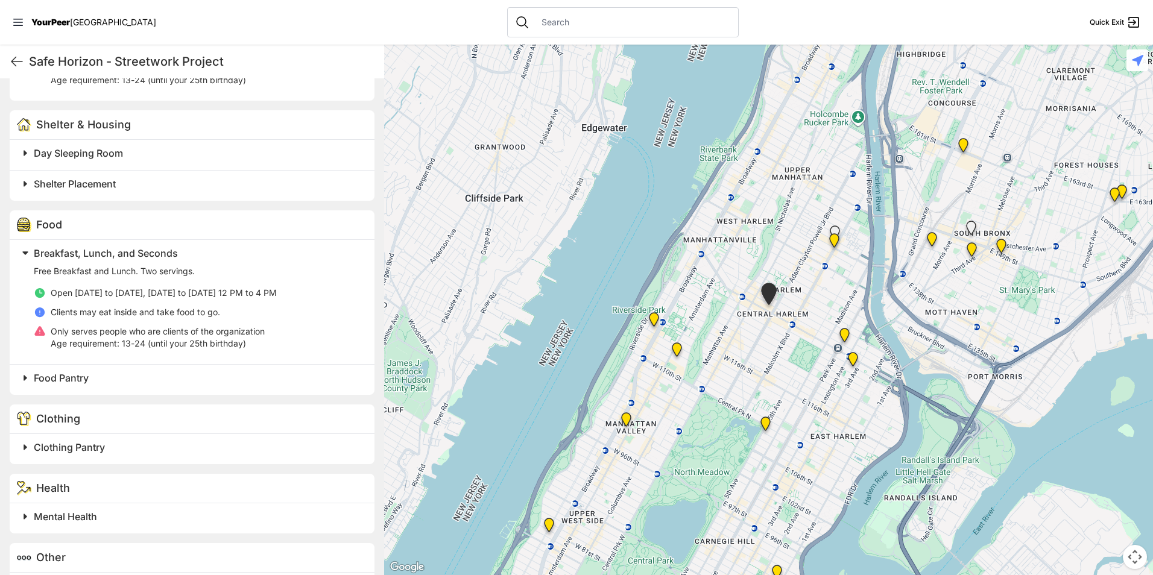
click at [165, 251] on span "Breakfast, Lunch, and Seconds" at bounding box center [106, 253] width 144 height 12
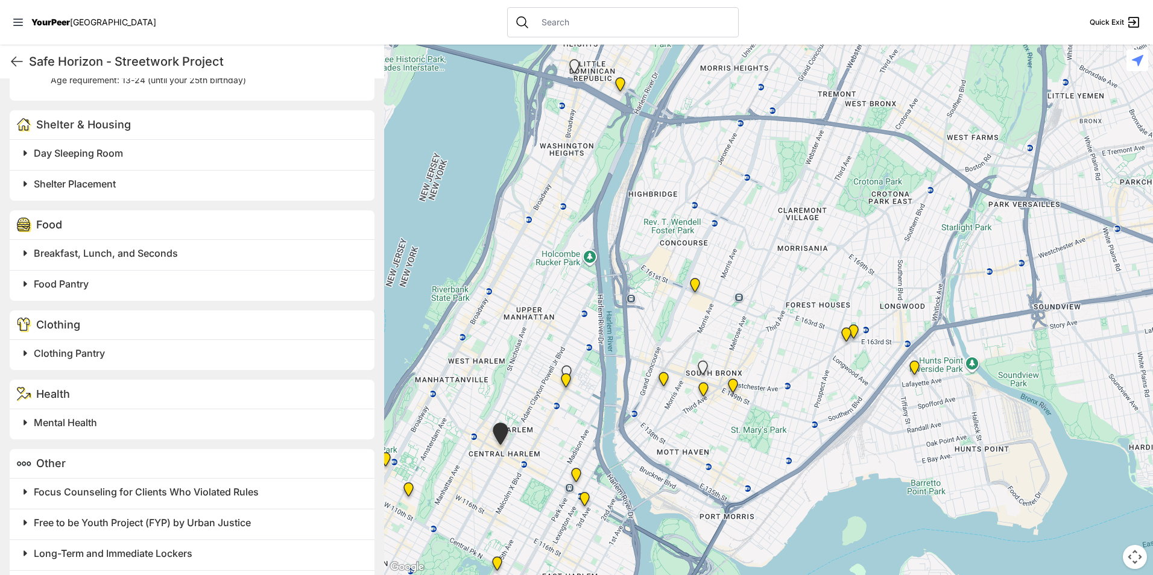
drag, startPoint x: 686, startPoint y: 419, endPoint x: 587, endPoint y: 468, distance: 110.6
click at [587, 468] on div at bounding box center [768, 310] width 769 height 531
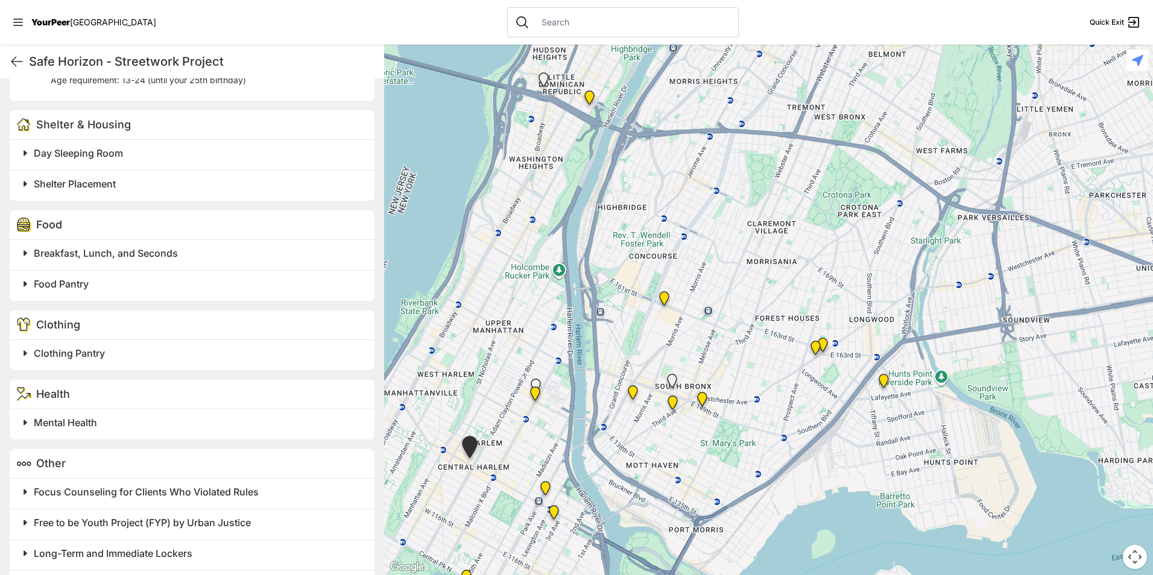
click at [661, 295] on img "South Bronx NeON Works" at bounding box center [664, 301] width 25 height 29
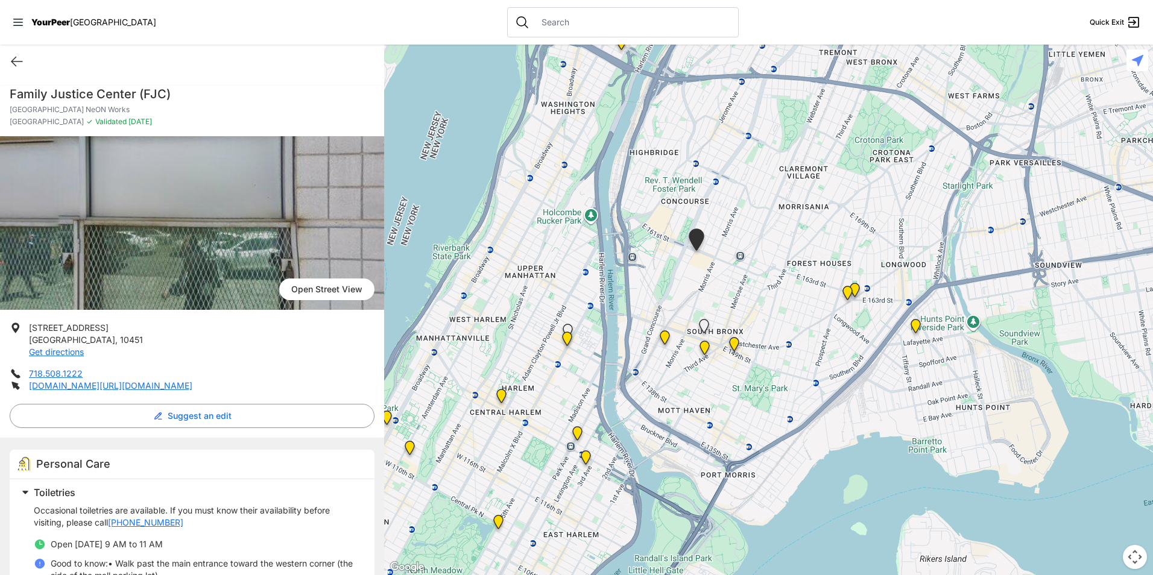
drag, startPoint x: 734, startPoint y: 396, endPoint x: 655, endPoint y: 317, distance: 111.8
click at [655, 326] on img "Harm Reduction Center" at bounding box center [665, 340] width 25 height 29
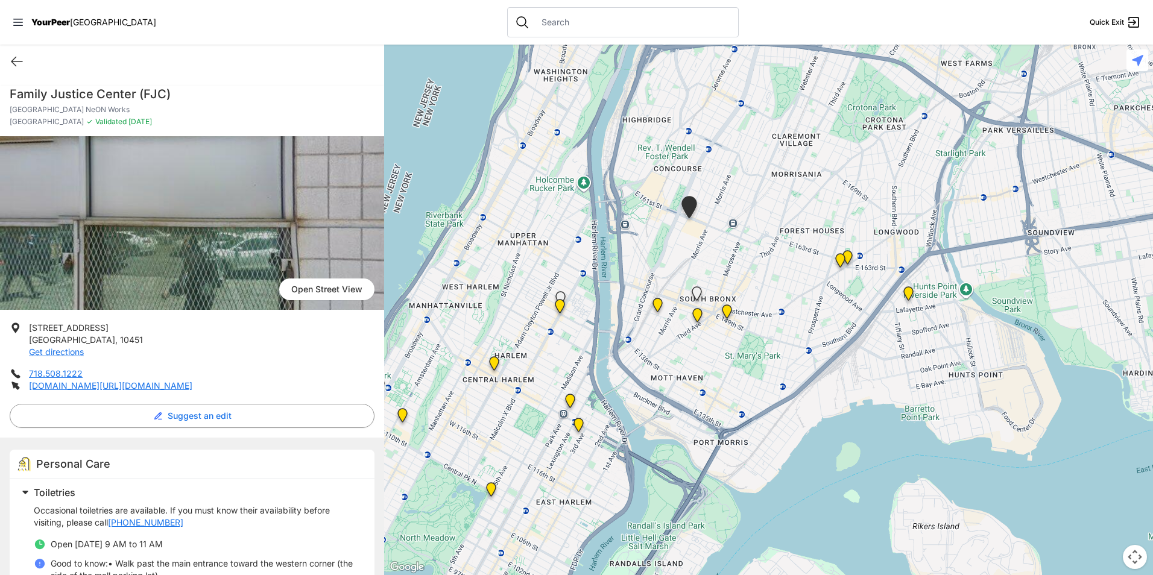
click at [572, 400] on img "East Harlem Drop-in Center" at bounding box center [570, 403] width 25 height 29
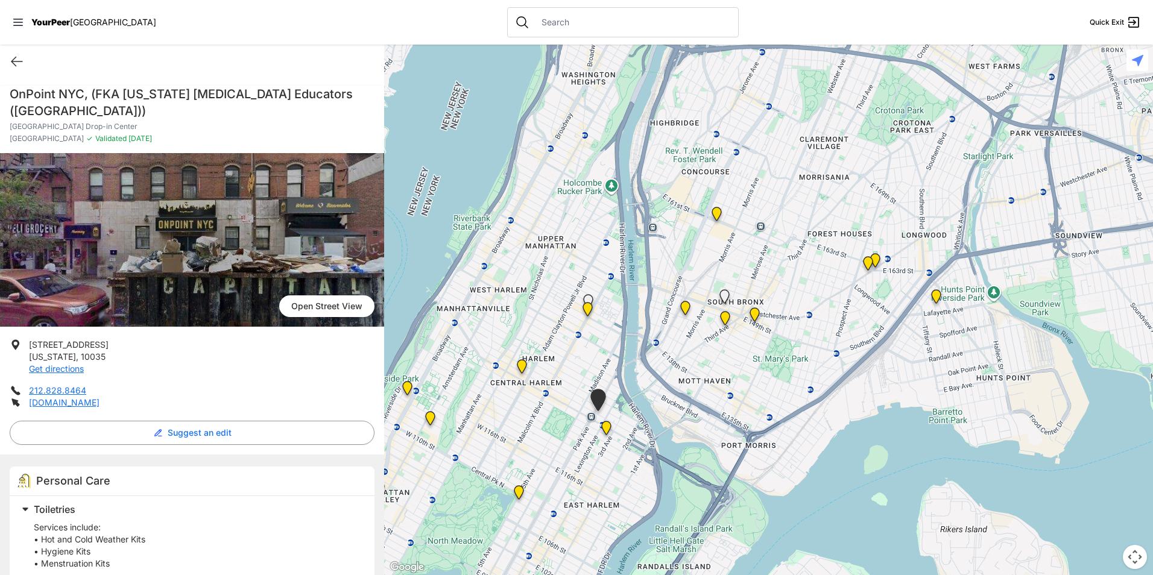
drag, startPoint x: 910, startPoint y: 319, endPoint x: 582, endPoint y: 550, distance: 401.3
click at [582, 550] on div at bounding box center [768, 310] width 769 height 531
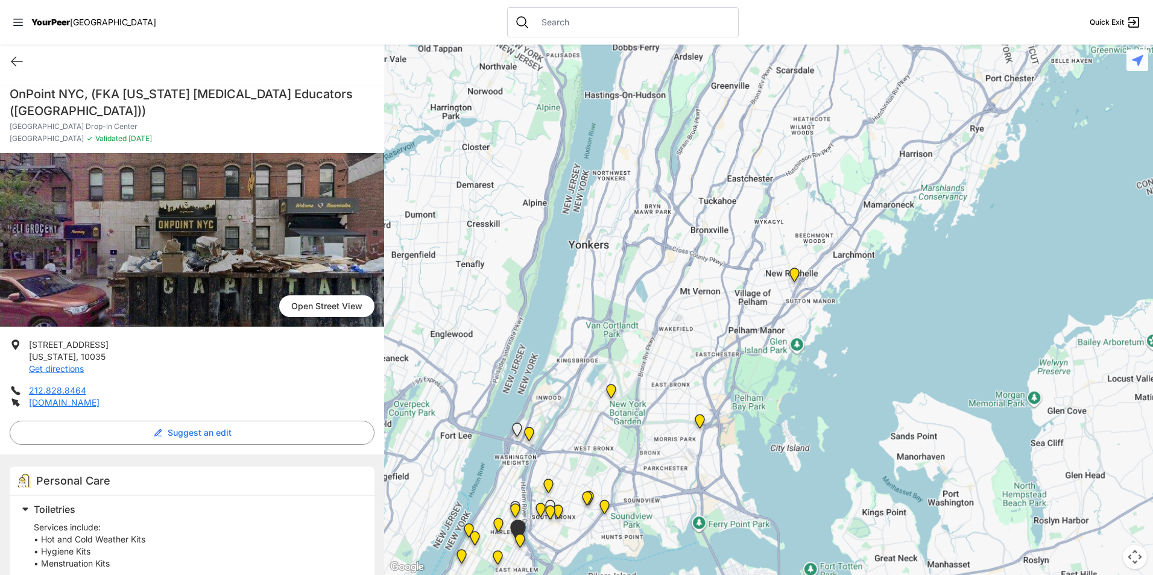
drag, startPoint x: 589, startPoint y: 487, endPoint x: 680, endPoint y: 376, distance: 144.1
click at [680, 376] on div at bounding box center [768, 310] width 769 height 531
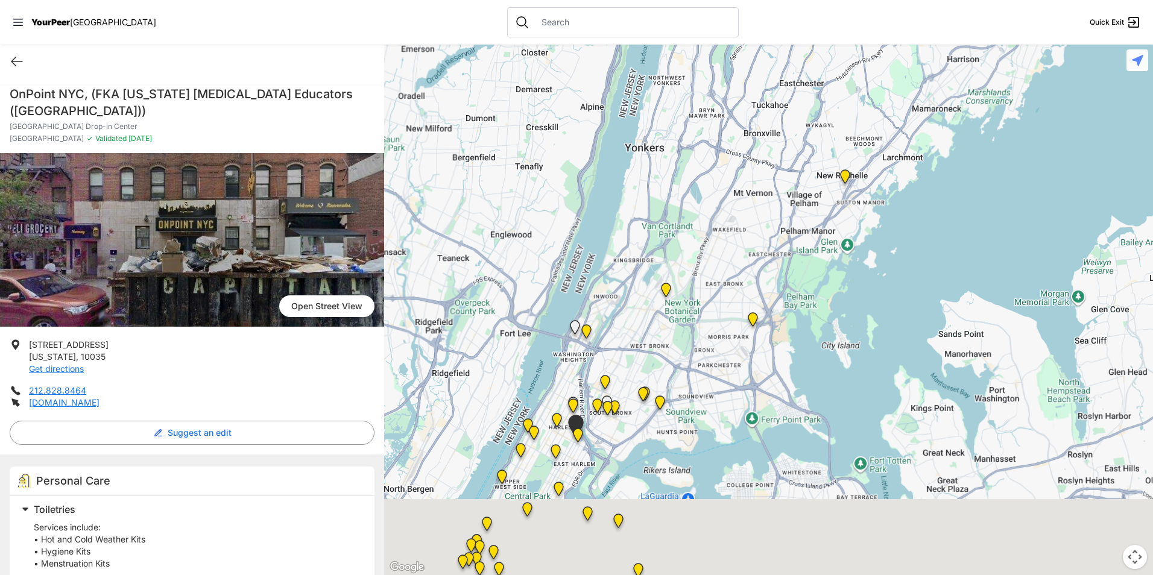
drag, startPoint x: 581, startPoint y: 516, endPoint x: 630, endPoint y: 416, distance: 112.2
click at [630, 416] on div at bounding box center [768, 310] width 769 height 531
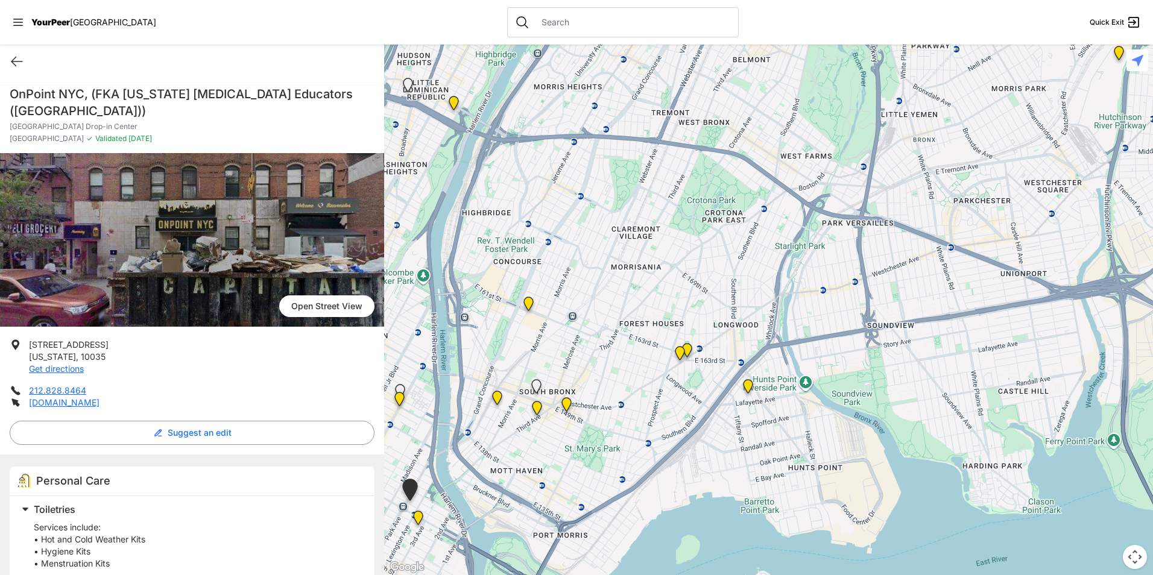
drag, startPoint x: 630, startPoint y: 430, endPoint x: 704, endPoint y: 340, distance: 116.1
click at [704, 340] on div at bounding box center [768, 310] width 769 height 531
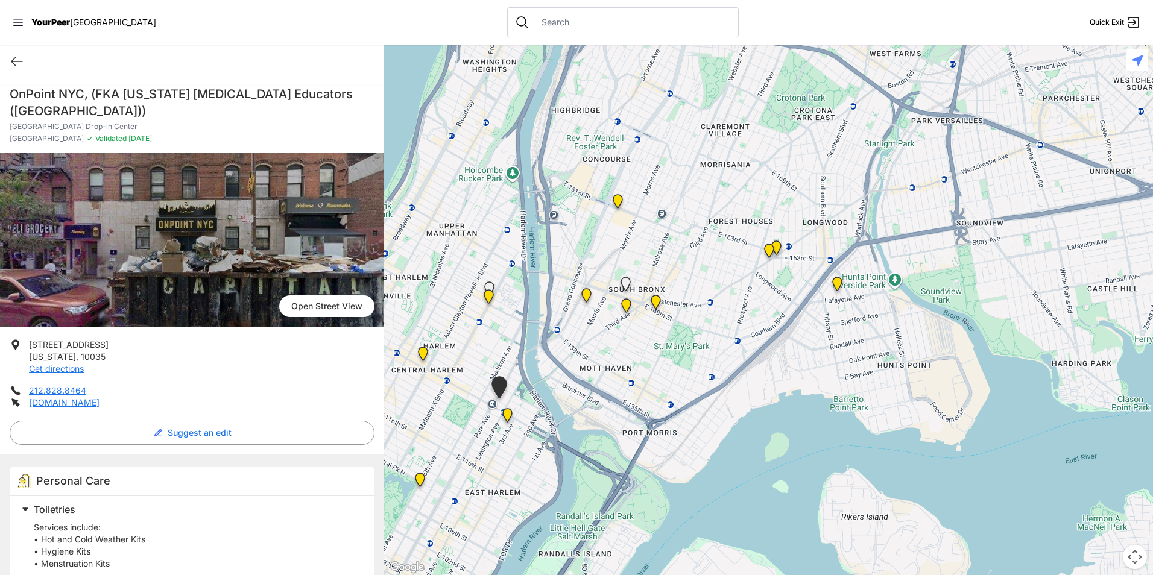
click at [418, 480] on img "Manhattan" at bounding box center [420, 482] width 25 height 29
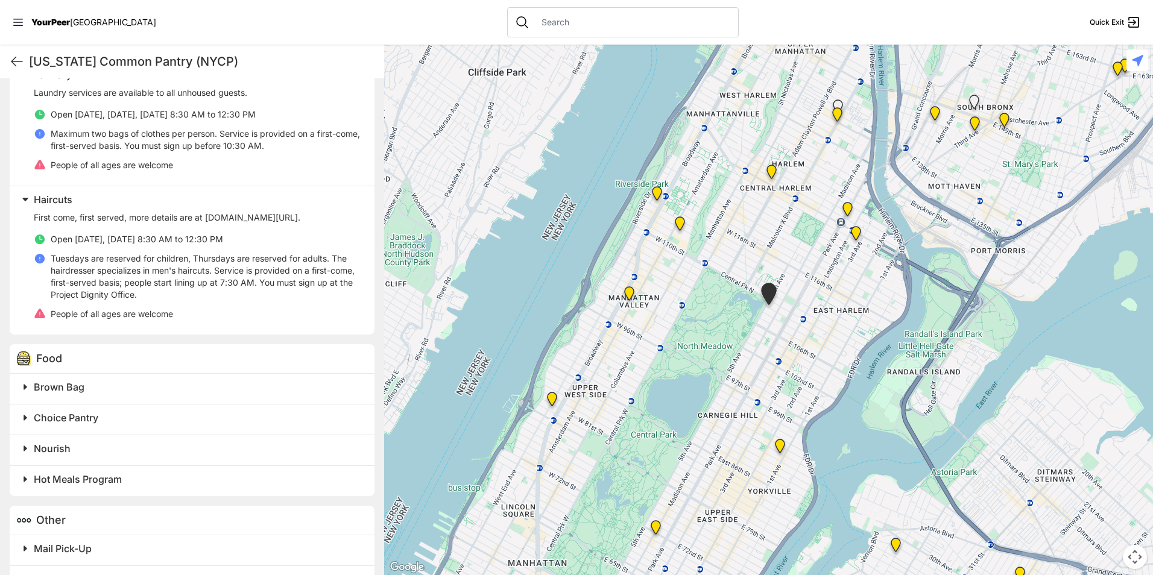
scroll to position [603, 0]
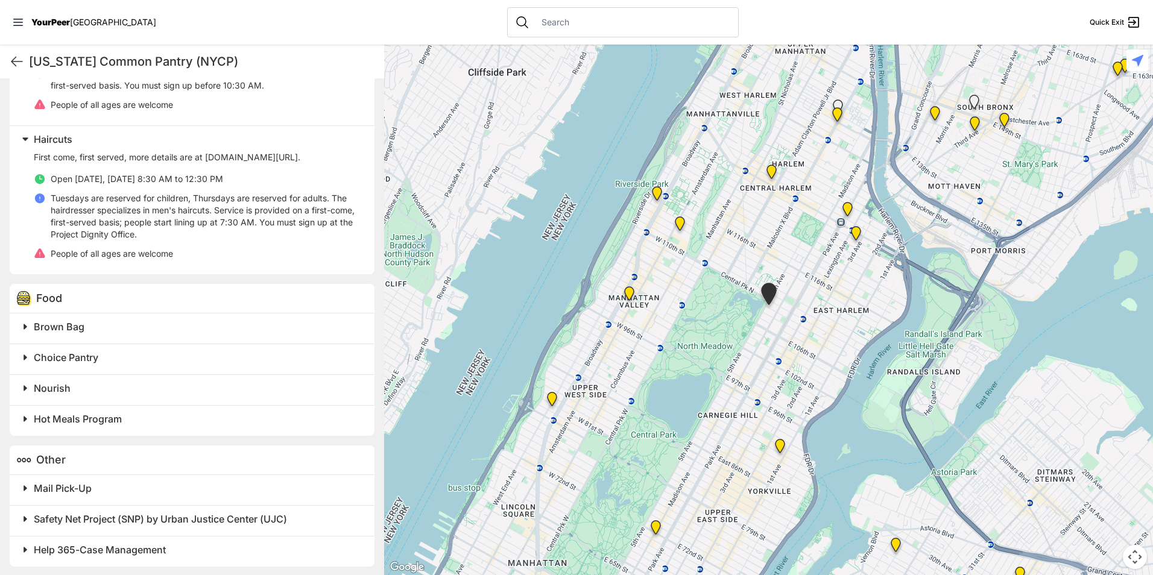
click at [106, 334] on h2 "Brown Bag" at bounding box center [197, 327] width 326 height 14
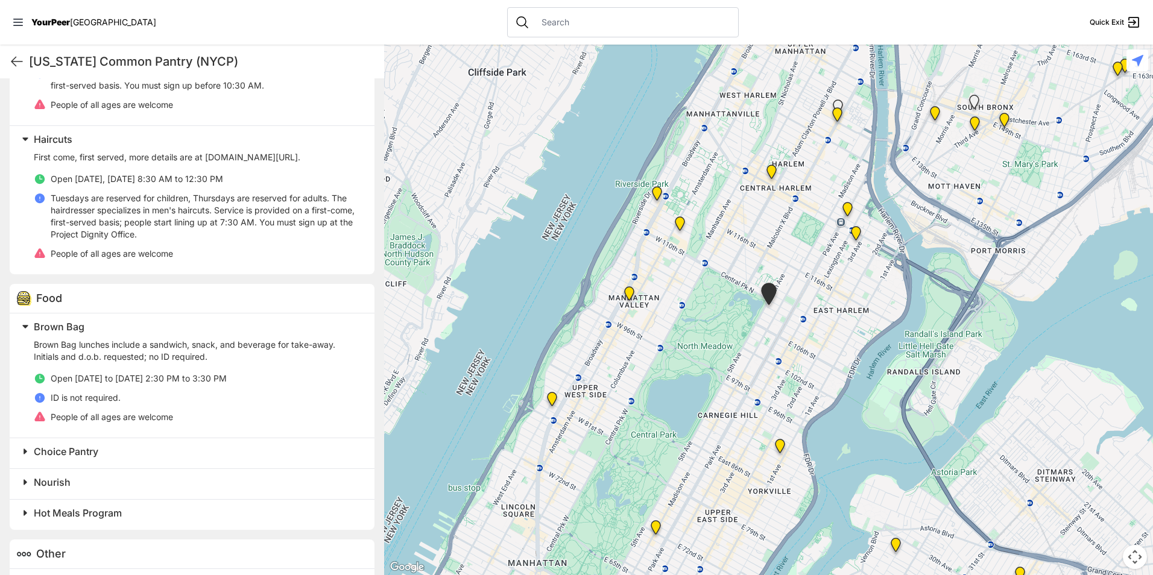
click at [138, 458] on h2 "Choice Pantry" at bounding box center [197, 452] width 326 height 14
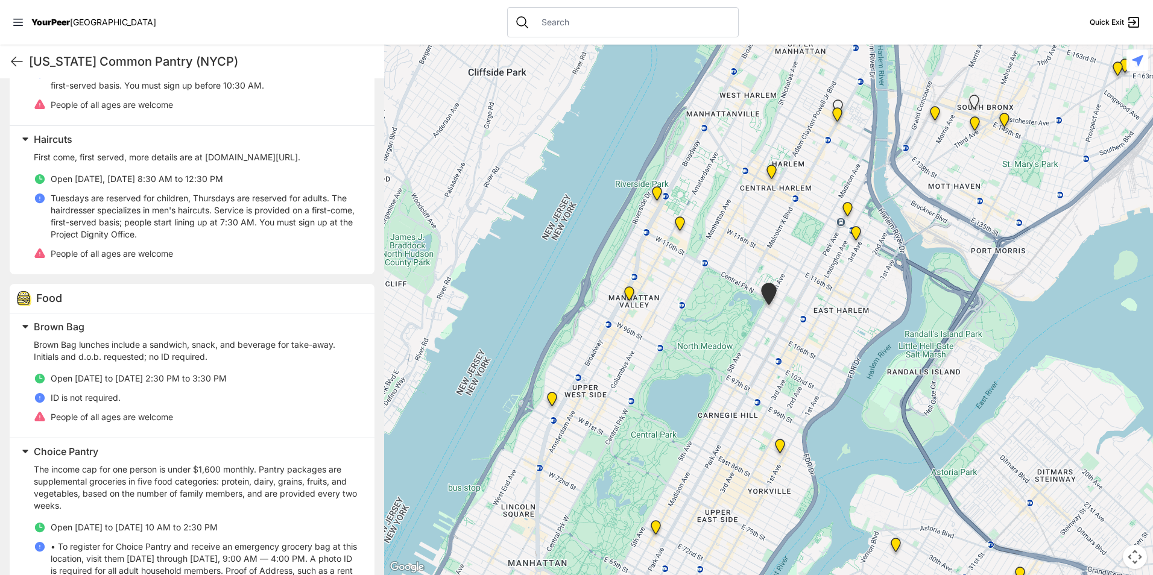
click at [138, 458] on h2 "Choice Pantry" at bounding box center [197, 452] width 326 height 14
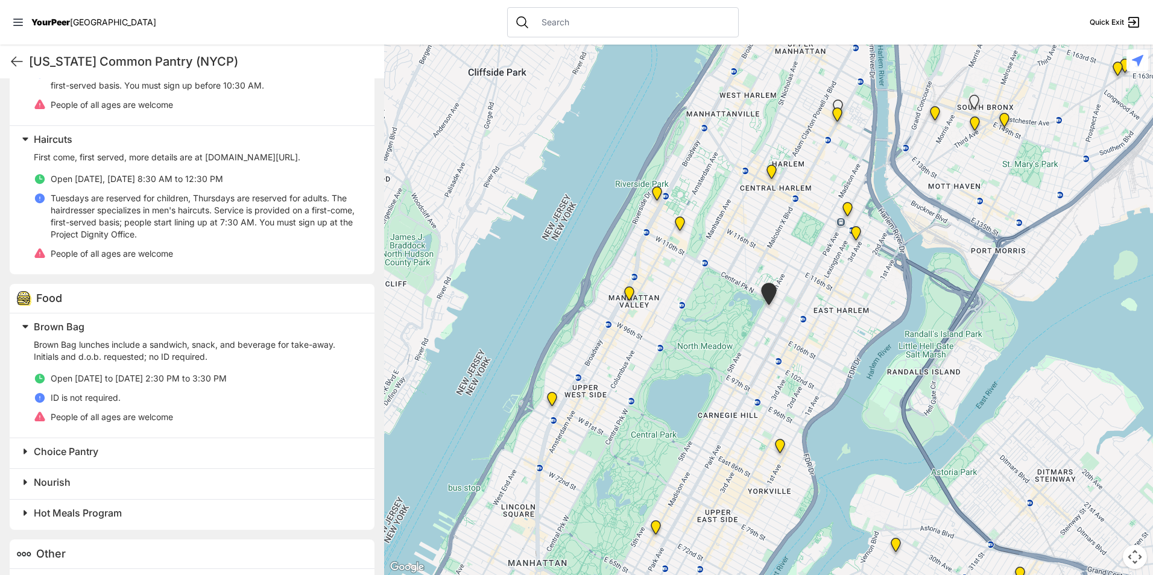
click at [114, 490] on h2 "Nourish" at bounding box center [197, 482] width 326 height 14
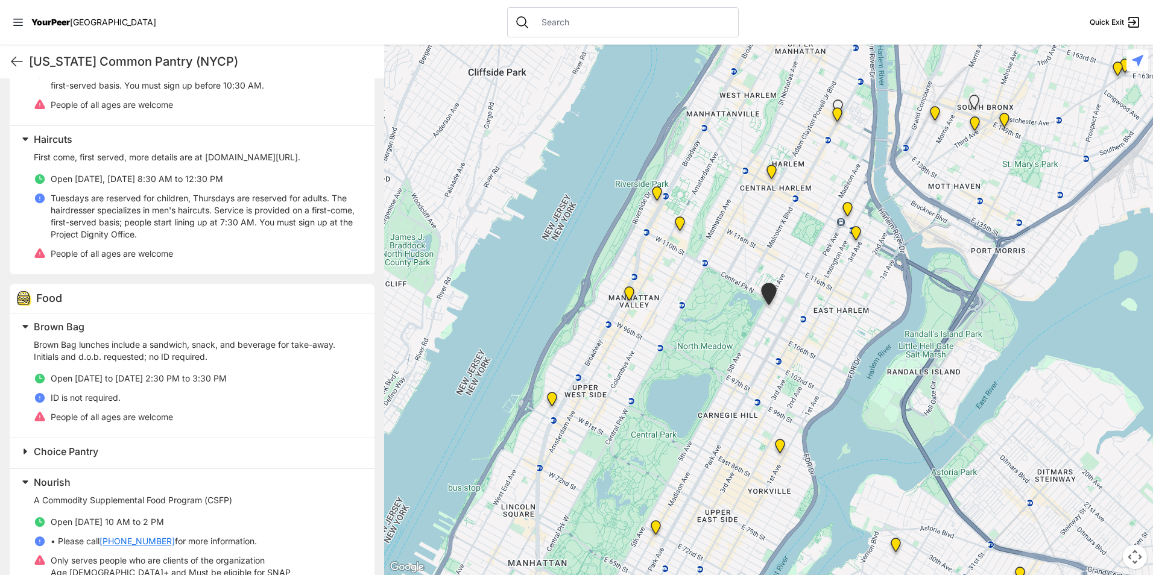
click at [114, 490] on h2 "Nourish" at bounding box center [197, 482] width 326 height 14
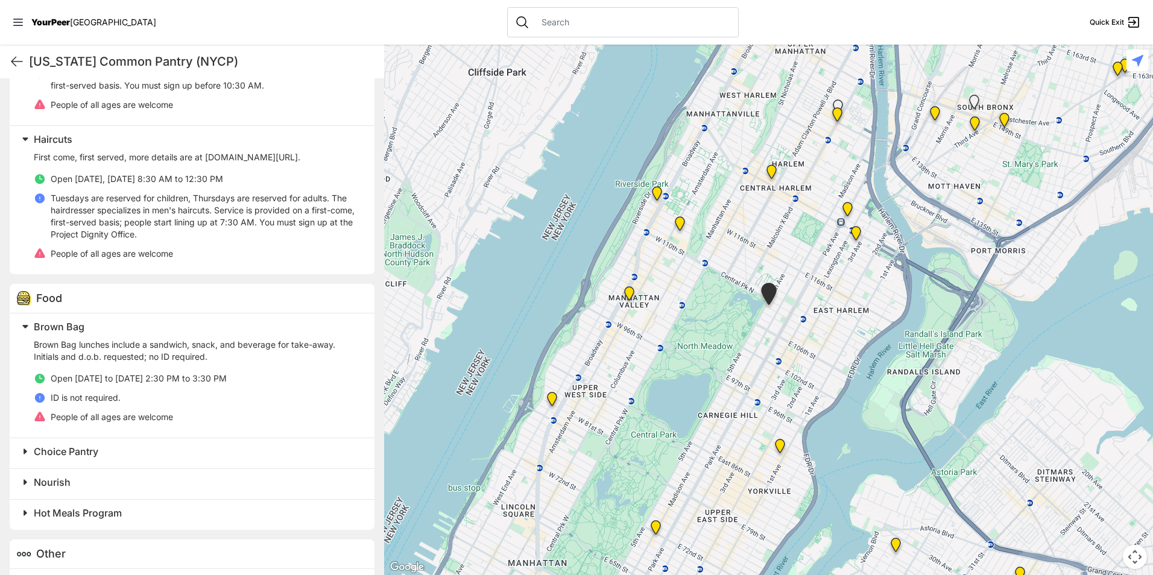
click at [104, 519] on span "Hot Meals Program" at bounding box center [78, 513] width 88 height 12
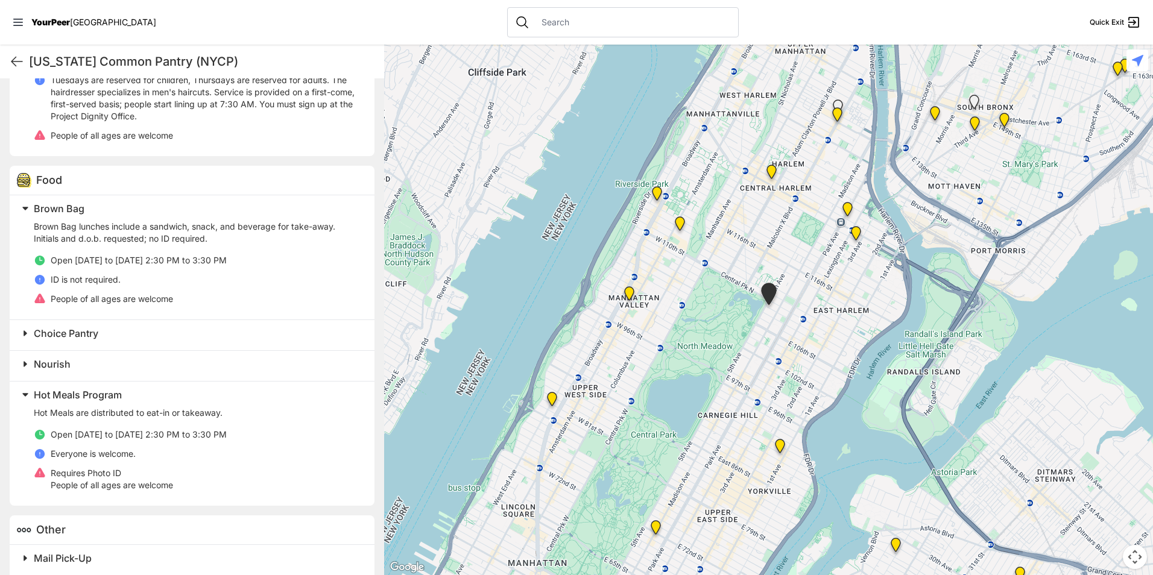
scroll to position [724, 0]
click at [132, 398] on h2 "Hot Meals Program" at bounding box center [197, 392] width 326 height 14
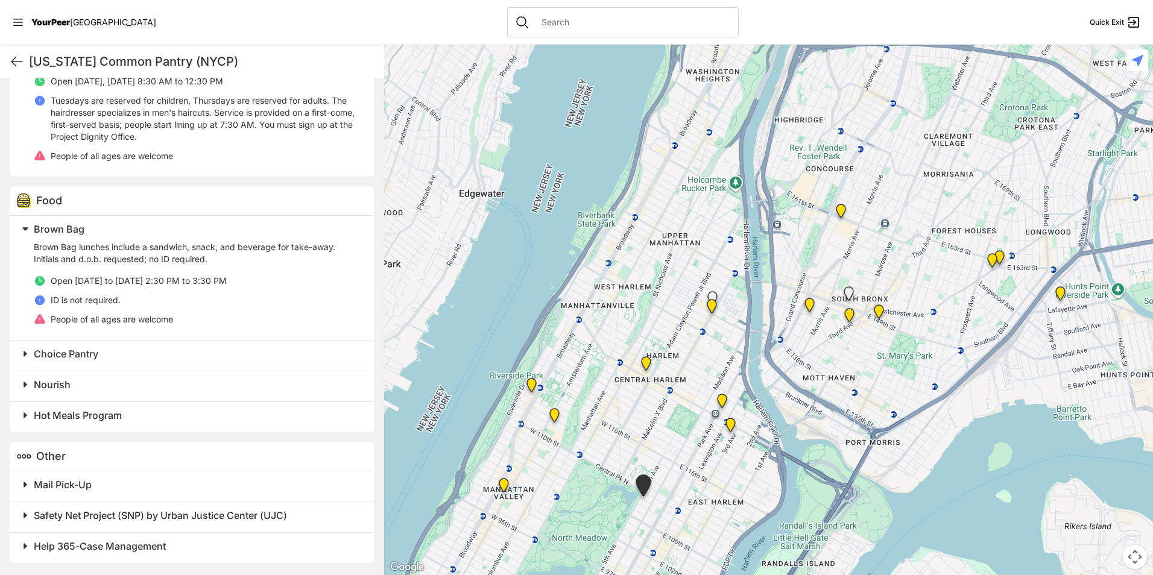
drag, startPoint x: 826, startPoint y: 377, endPoint x: 698, endPoint y: 583, distance: 242.7
click at [698, 575] on html "View map Close panel YourPeer [GEOGRAPHIC_DATA] Quick Exit Single Adult Familie…" at bounding box center [576, 287] width 1153 height 575
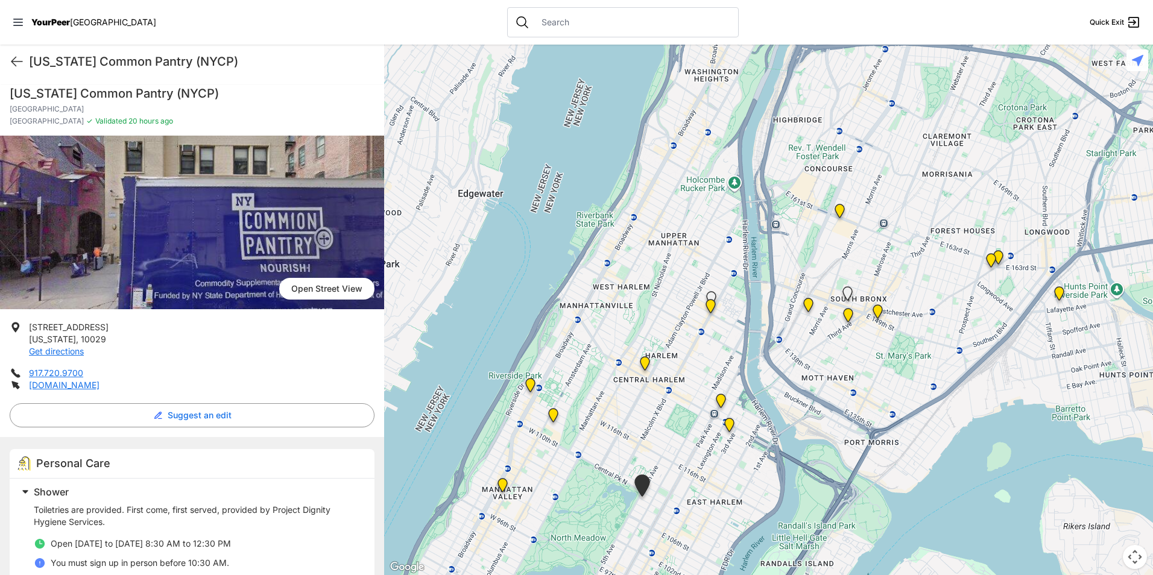
scroll to position [0, 0]
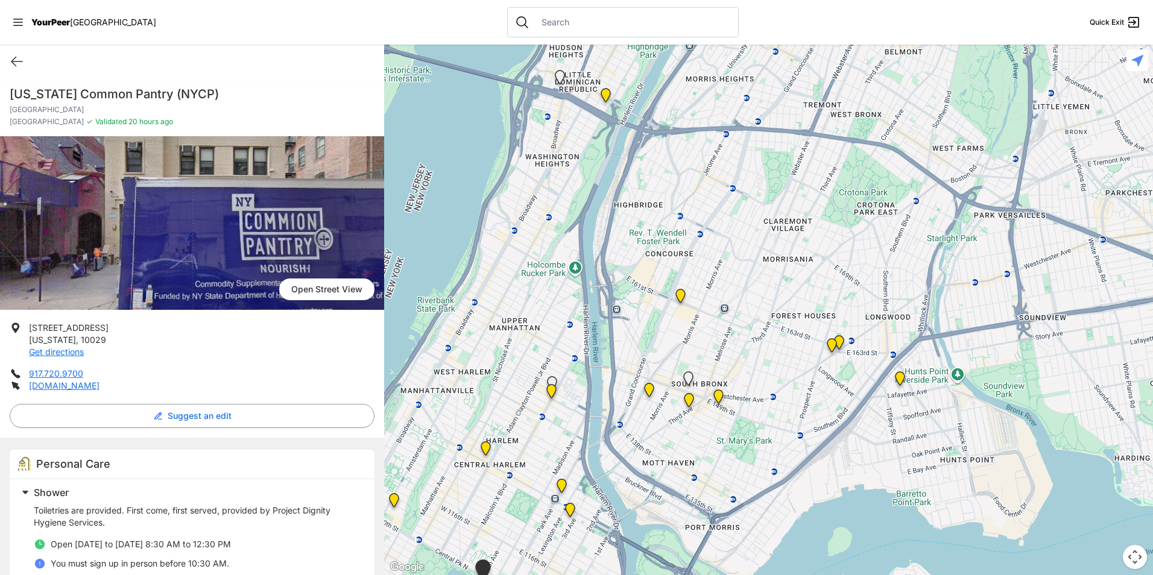
drag, startPoint x: 844, startPoint y: 418, endPoint x: 683, endPoint y: 504, distance: 182.4
click at [683, 504] on div at bounding box center [768, 310] width 769 height 531
